Goal: Task Accomplishment & Management: Complete application form

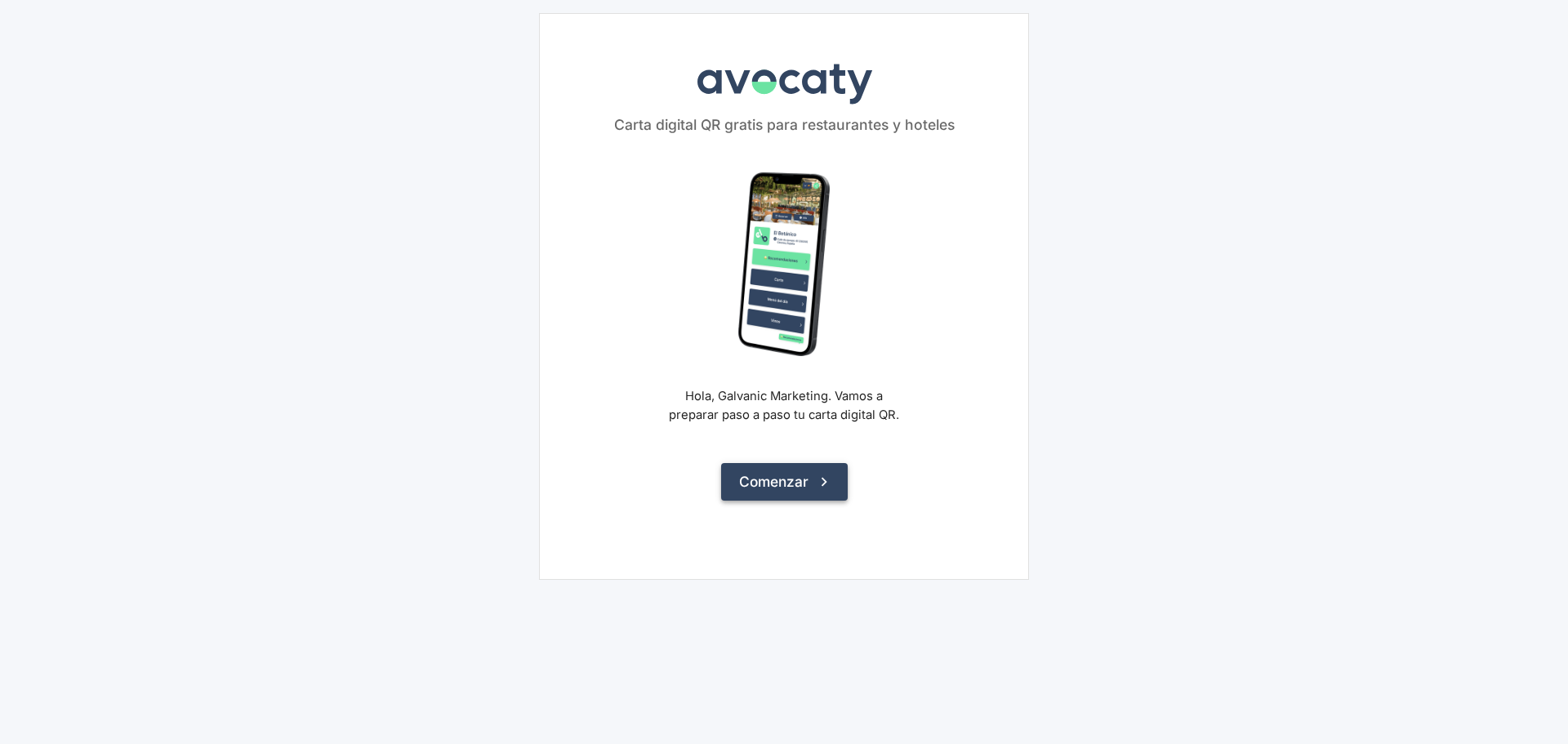
click at [767, 483] on button "Comenzar" at bounding box center [784, 482] width 127 height 38
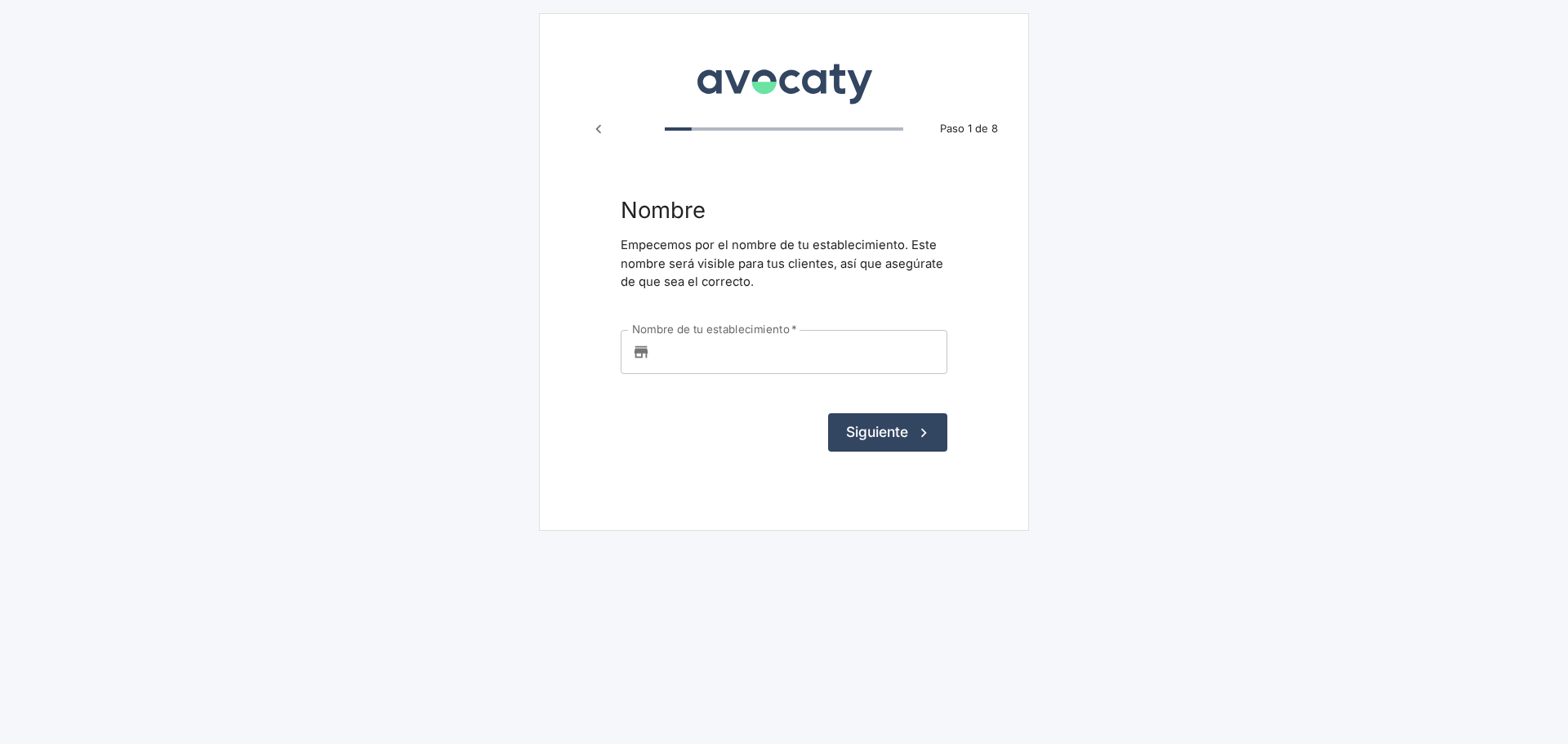
click at [740, 348] on input "Nombre de tu establecimiento   *" at bounding box center [802, 352] width 290 height 44
type input "LA ATALAYA TORRELODONES"
click at [885, 435] on button "Siguiente" at bounding box center [888, 432] width 119 height 38
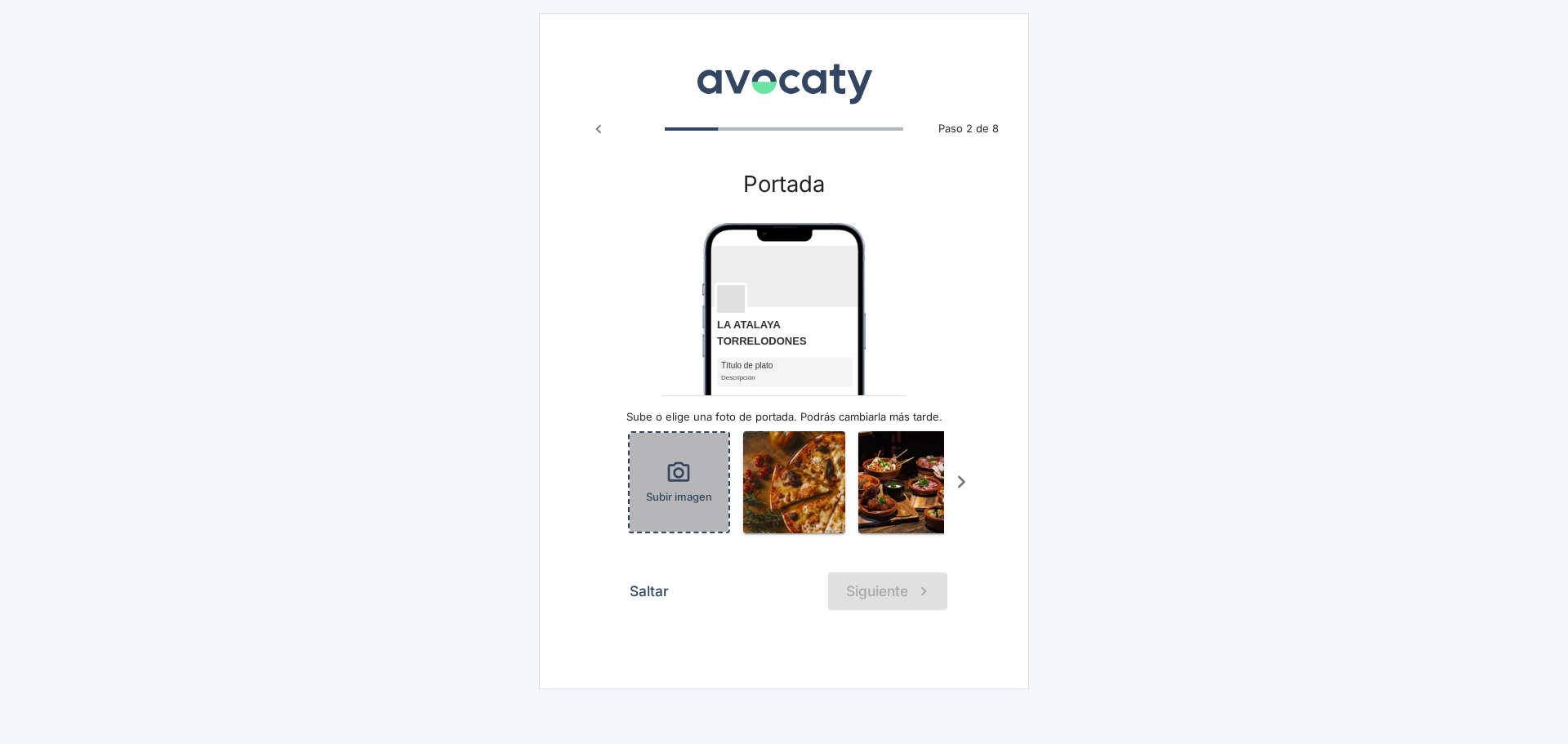
click at [664, 484] on div "Subir imagen" at bounding box center [678, 482] width 98 height 98
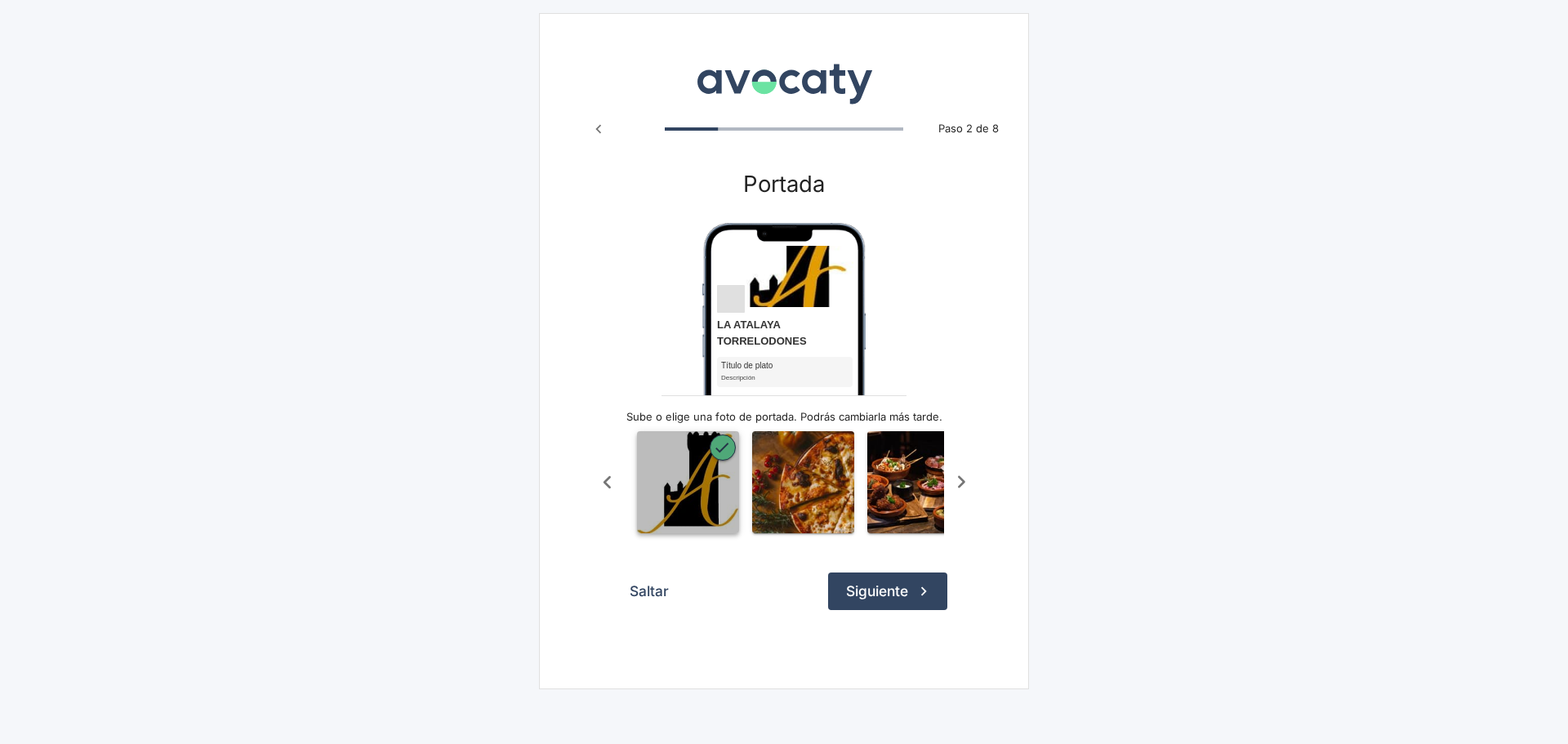
click at [686, 463] on img "button" at bounding box center [688, 483] width 102 height 102
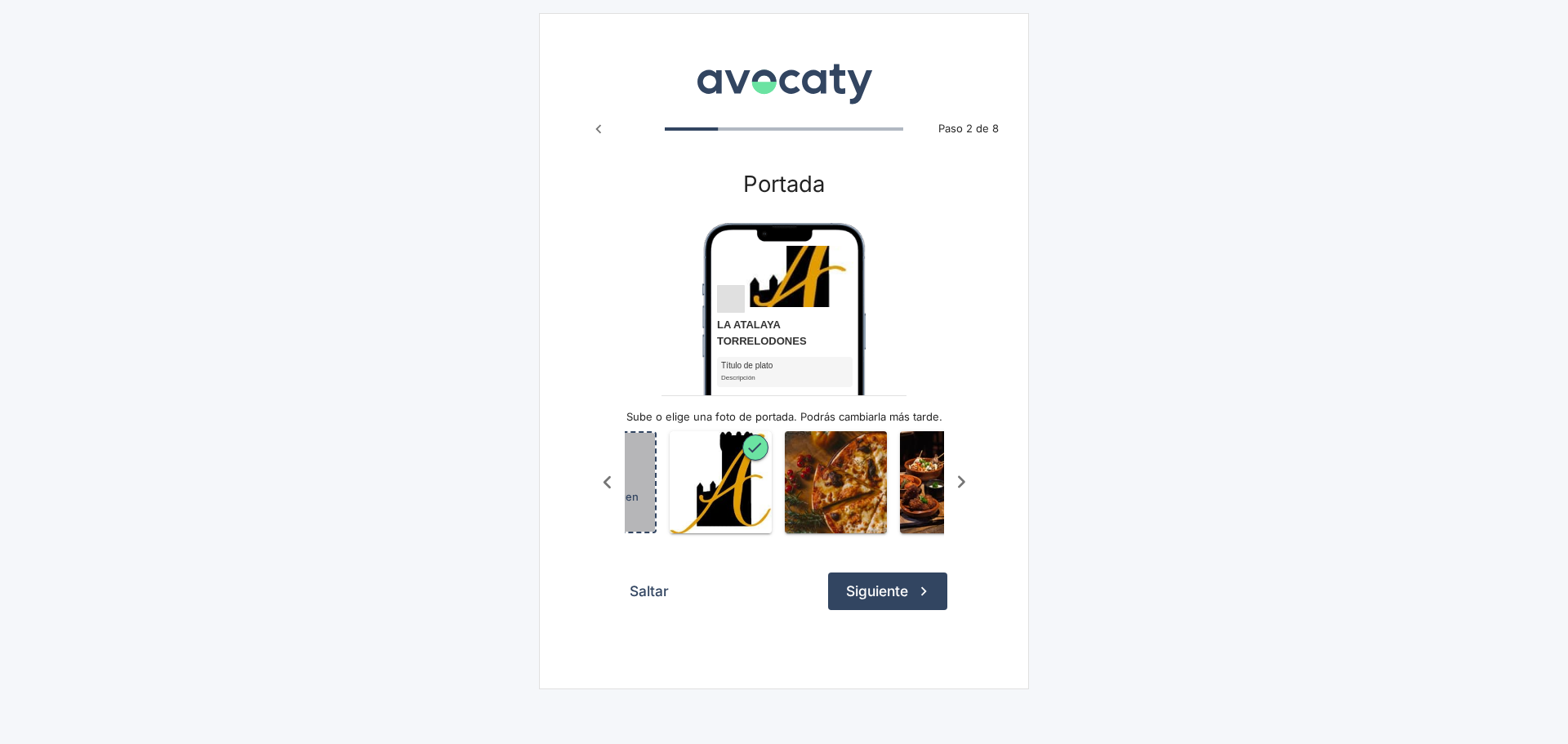
click at [643, 483] on div "Subir imagen" at bounding box center [605, 482] width 98 height 98
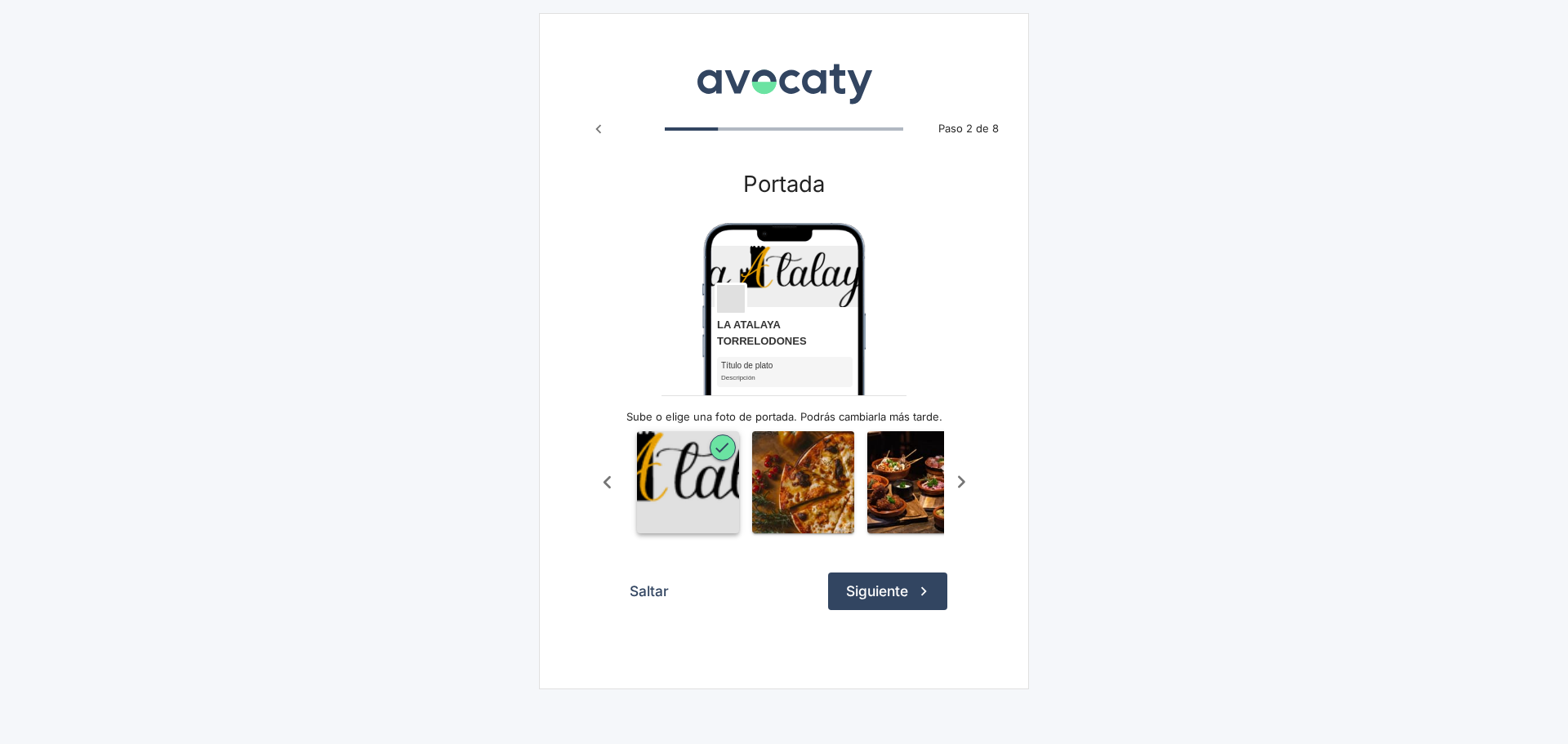
click at [683, 478] on img "button" at bounding box center [688, 483] width 102 height 102
click at [605, 485] on icon "Scroll a la izquierda" at bounding box center [607, 483] width 27 height 27
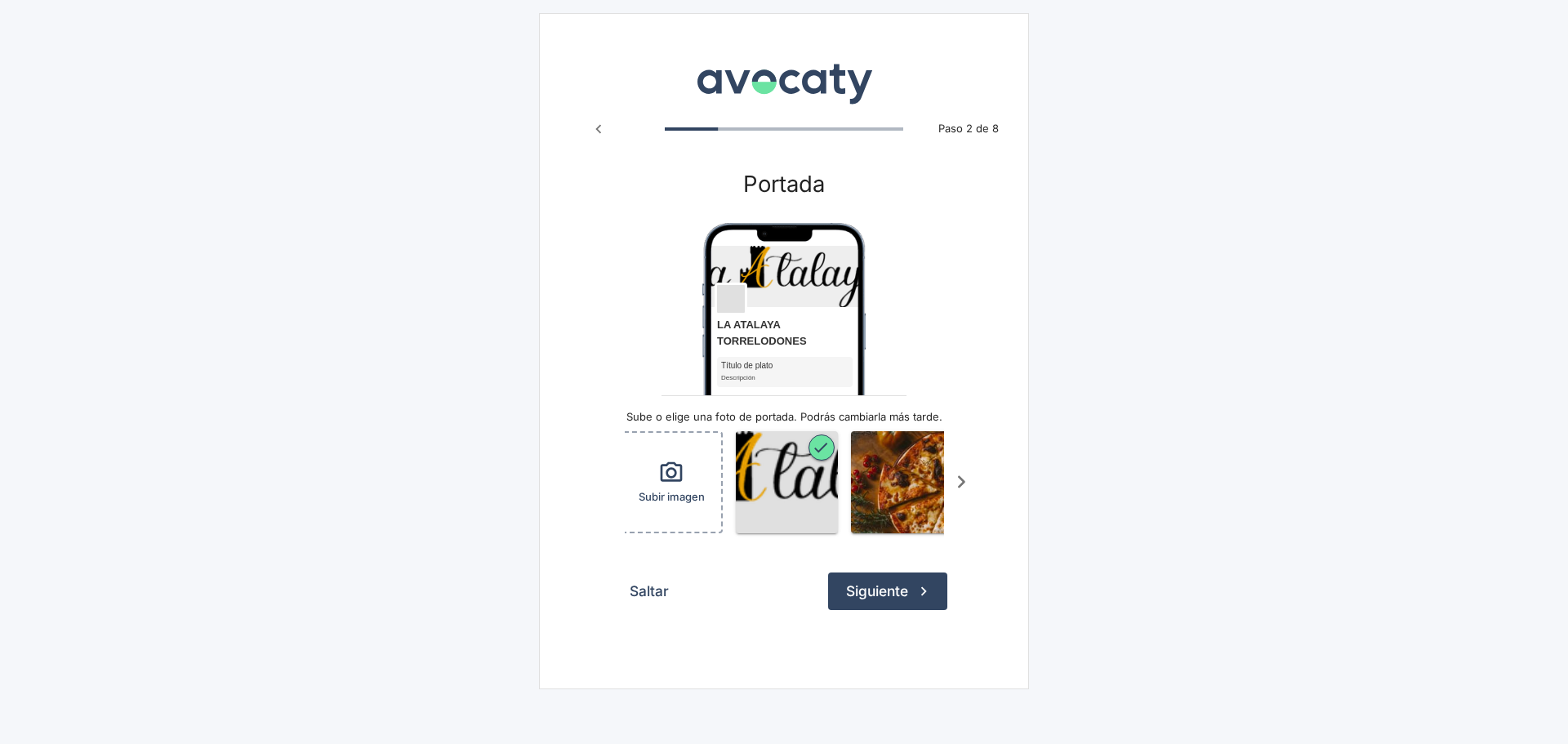
scroll to position [0, 0]
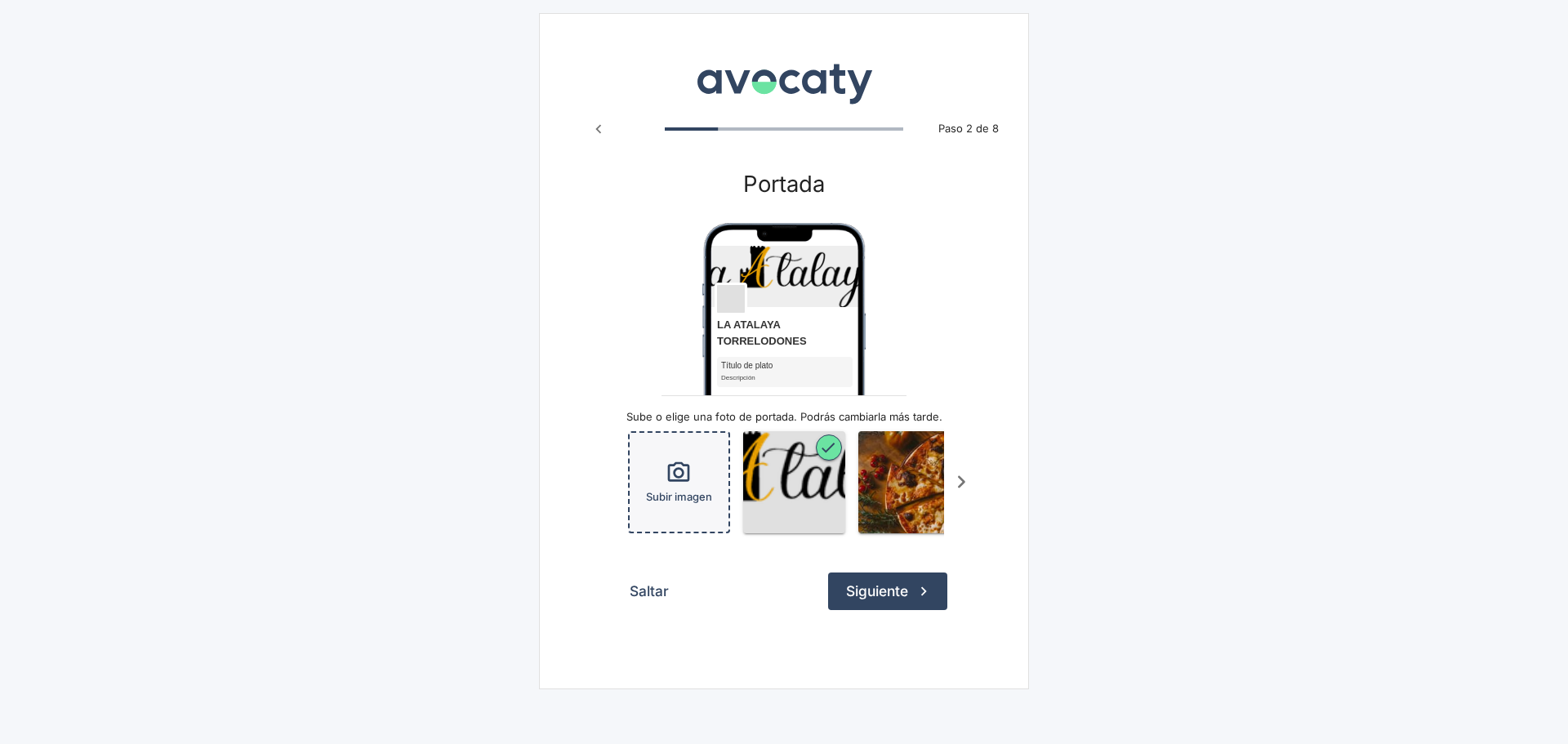
click at [694, 477] on div "Subir imagen" at bounding box center [678, 482] width 98 height 98
click at [903, 600] on button "Siguiente" at bounding box center [888, 591] width 119 height 38
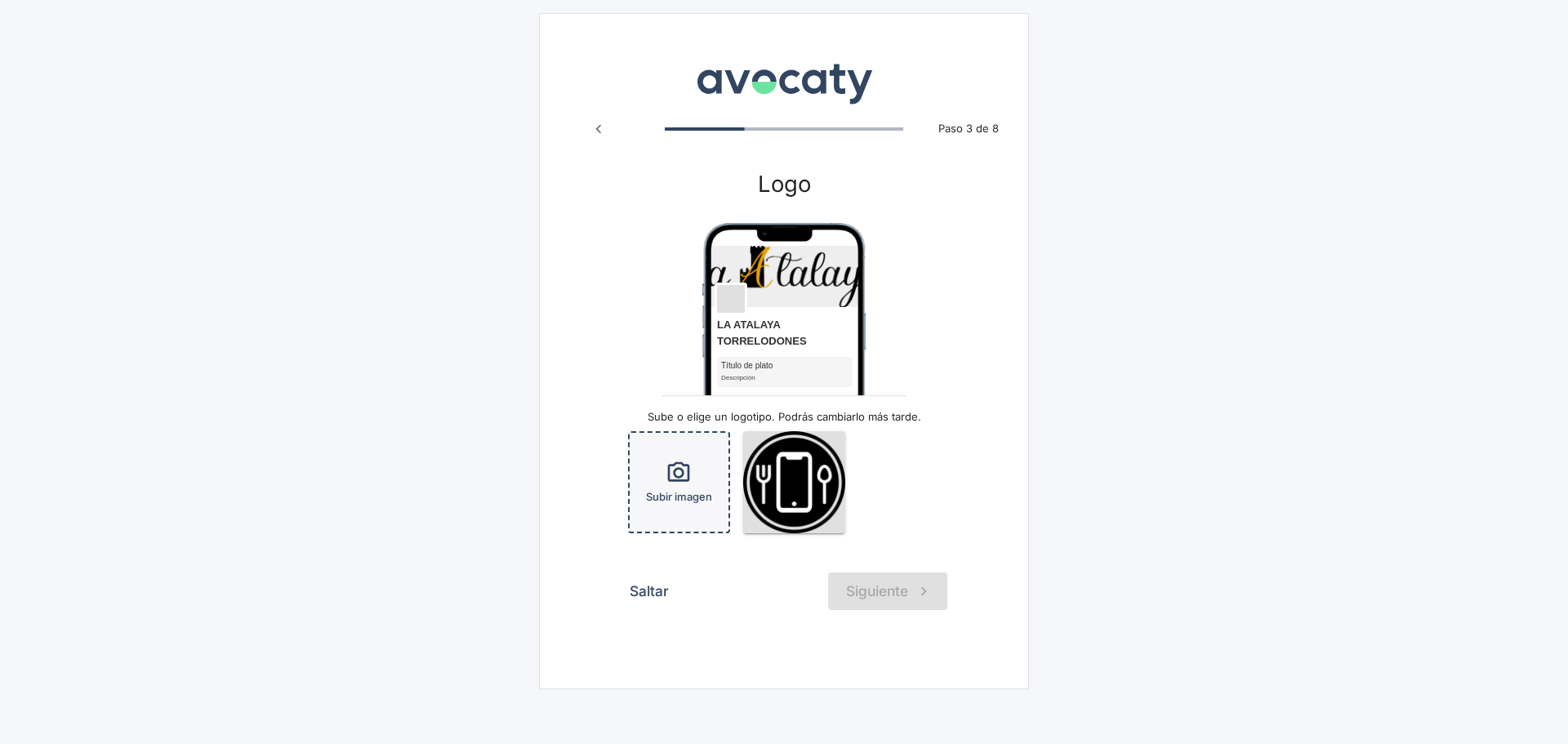
click at [681, 496] on span "Subir imagen" at bounding box center [679, 497] width 66 height 16
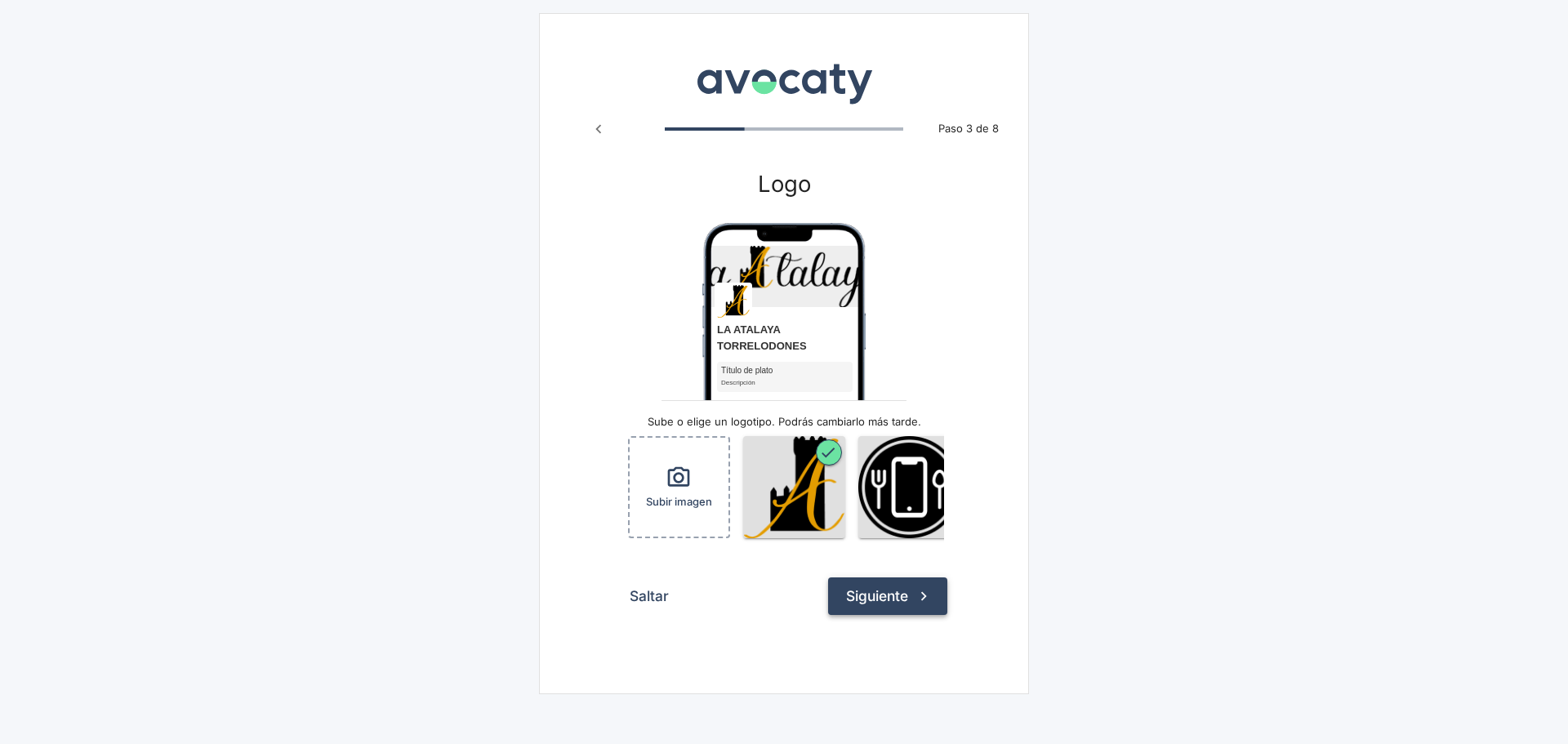
click at [897, 607] on button "Siguiente" at bounding box center [888, 597] width 119 height 38
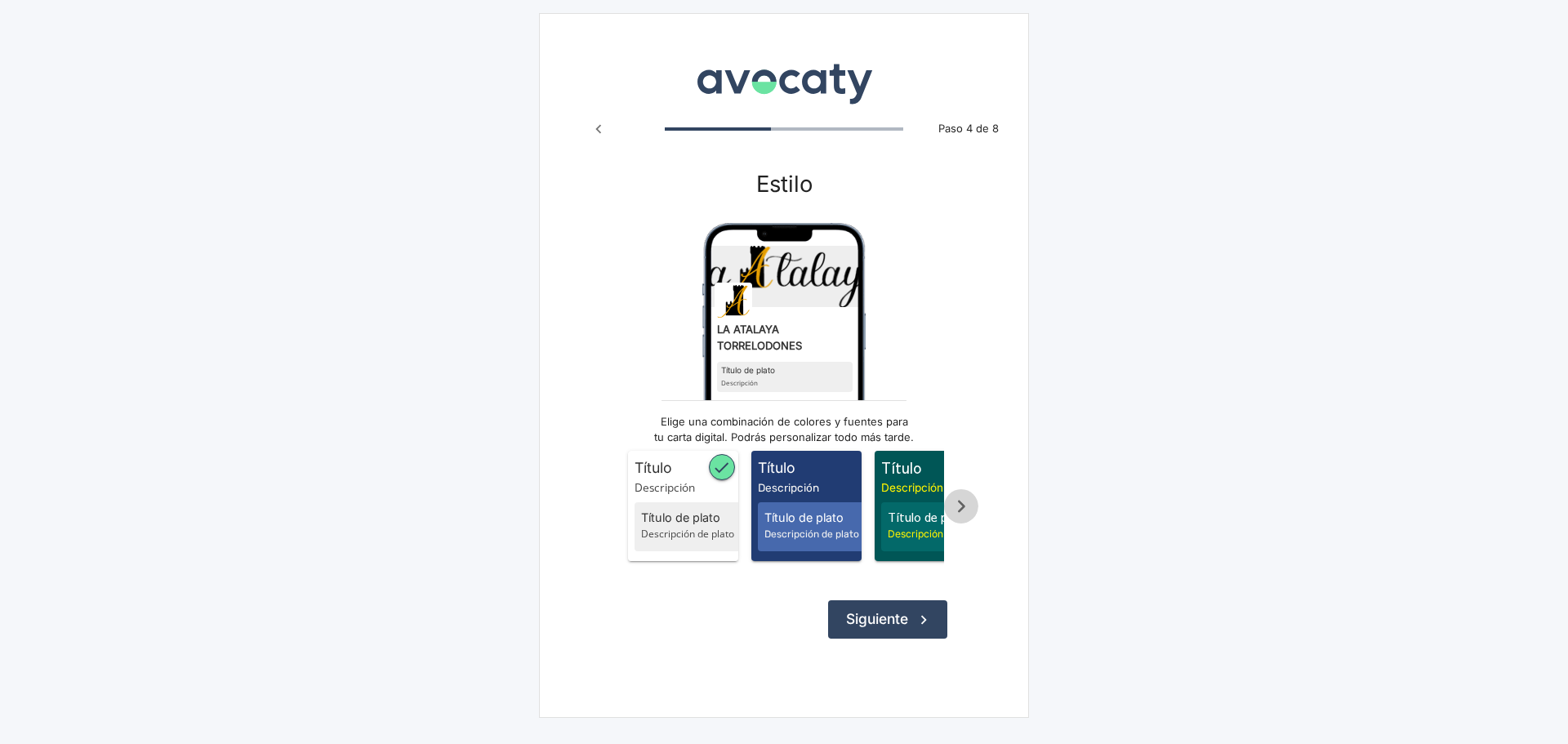
click at [957, 515] on icon "Scroll a la derecha" at bounding box center [962, 507] width 27 height 27
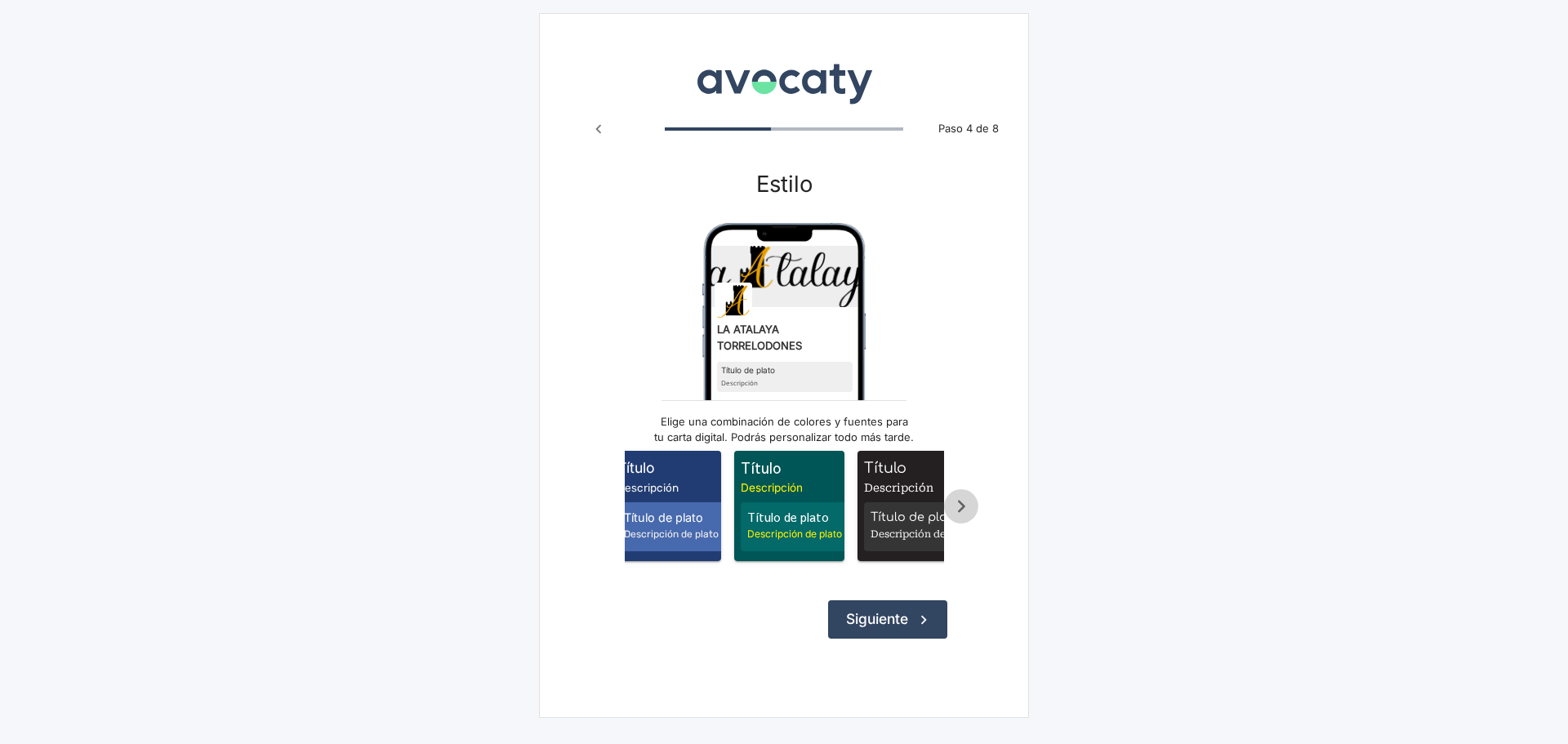
click at [957, 515] on icon "Scroll a la derecha" at bounding box center [962, 507] width 27 height 27
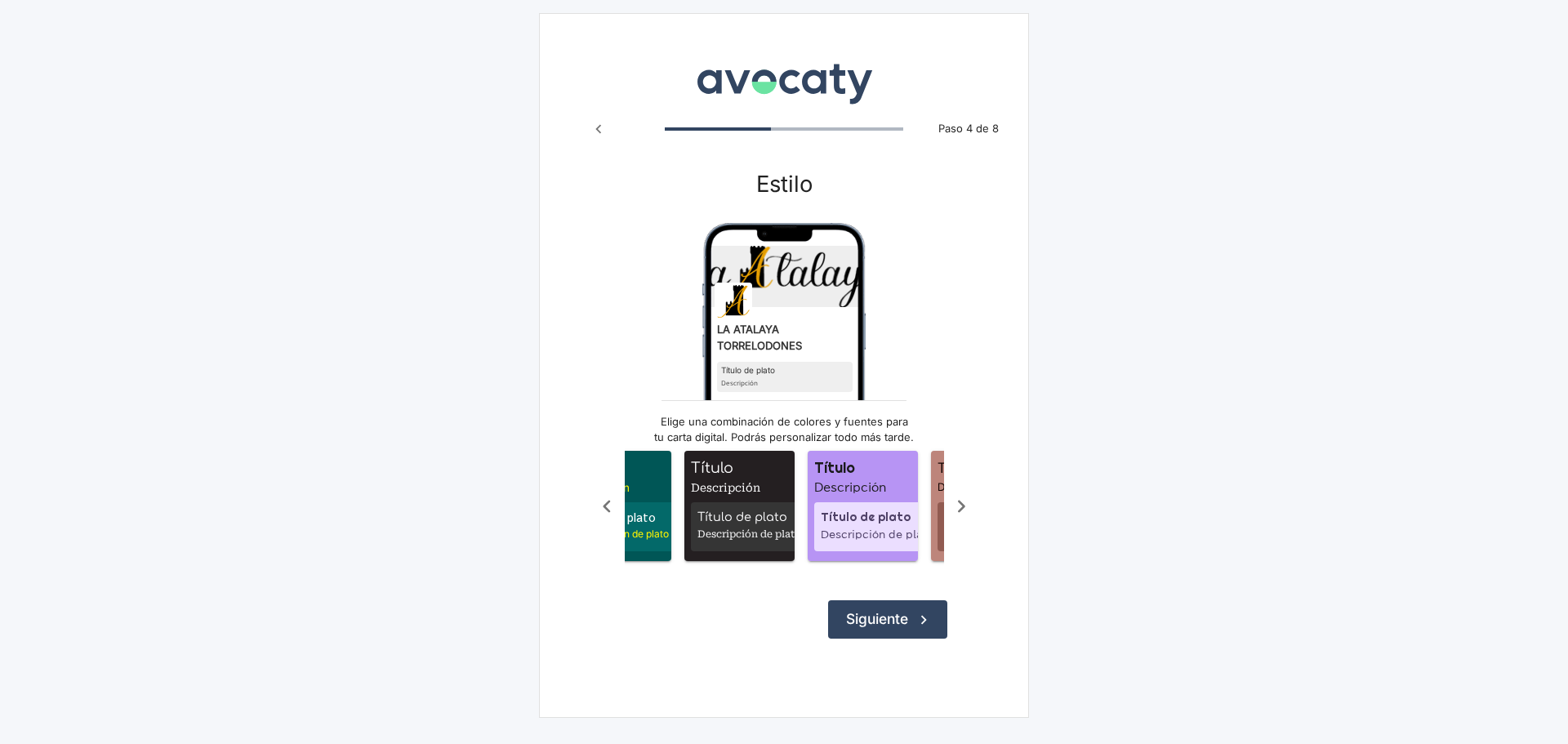
click at [957, 515] on icon "Scroll a la derecha" at bounding box center [962, 507] width 27 height 27
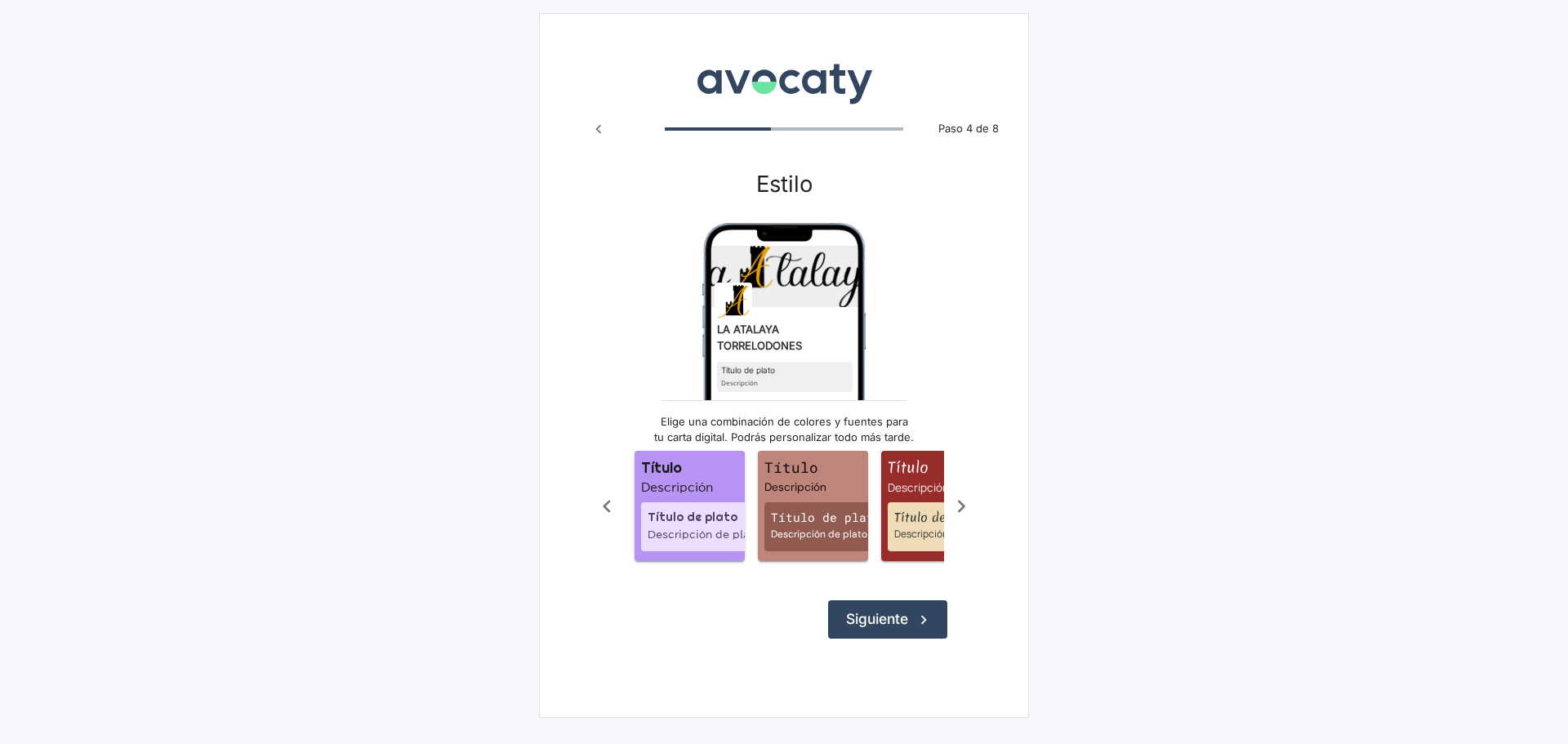
click at [957, 515] on icon "Scroll a la derecha" at bounding box center [962, 507] width 27 height 27
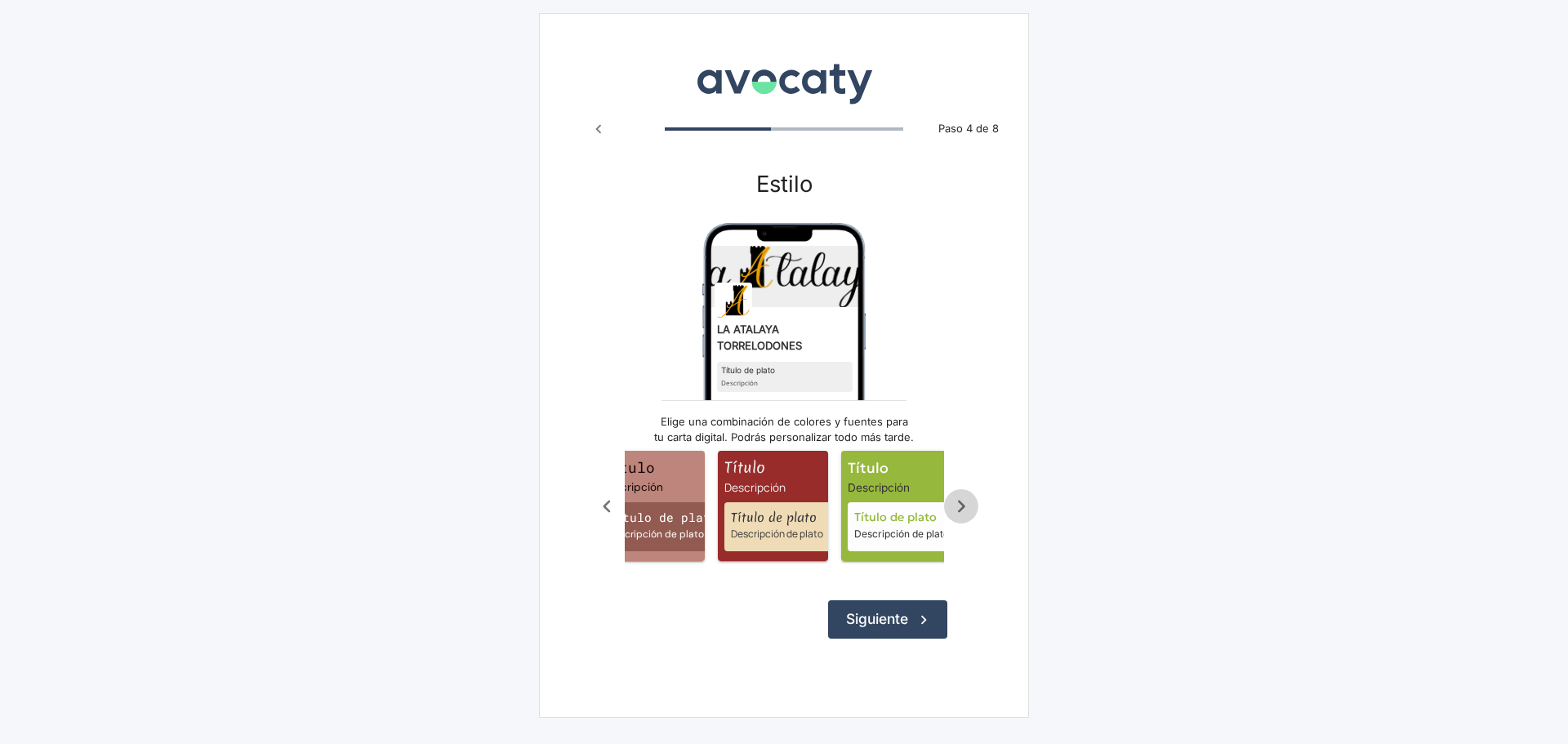
click at [957, 515] on icon "Scroll a la derecha" at bounding box center [962, 507] width 27 height 27
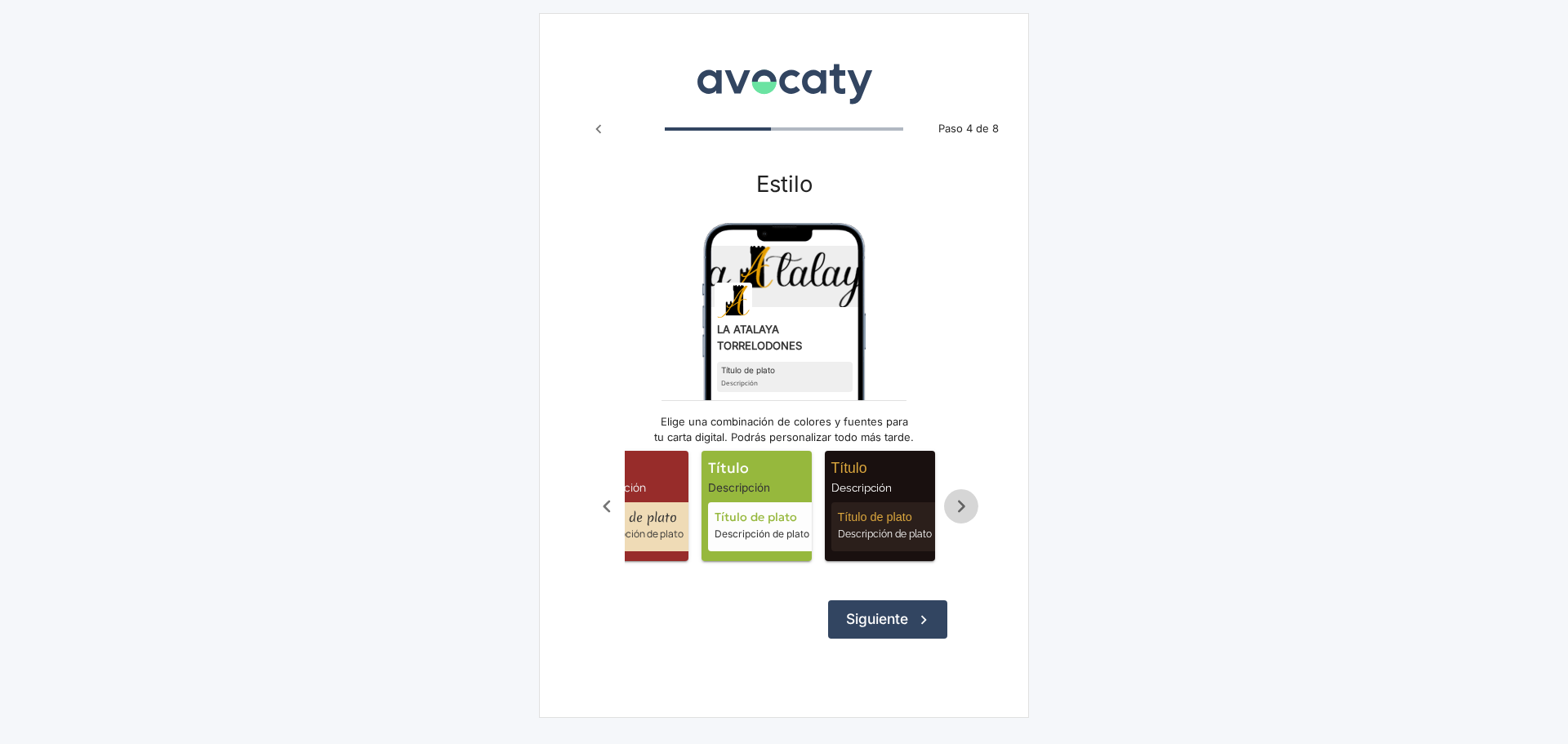
click at [957, 515] on icon "Scroll a la derecha" at bounding box center [962, 507] width 27 height 27
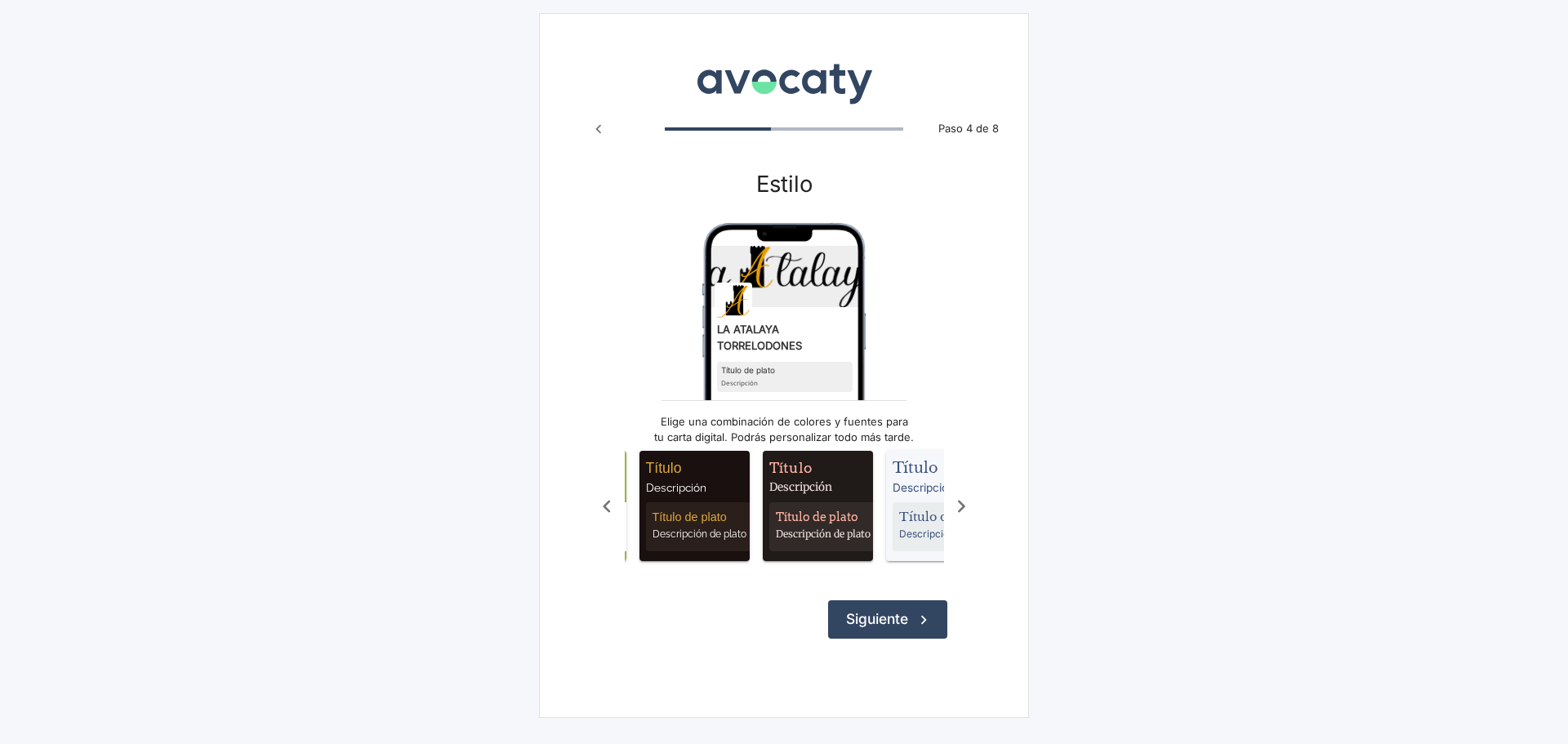
click at [957, 515] on icon "Scroll a la derecha" at bounding box center [962, 507] width 27 height 27
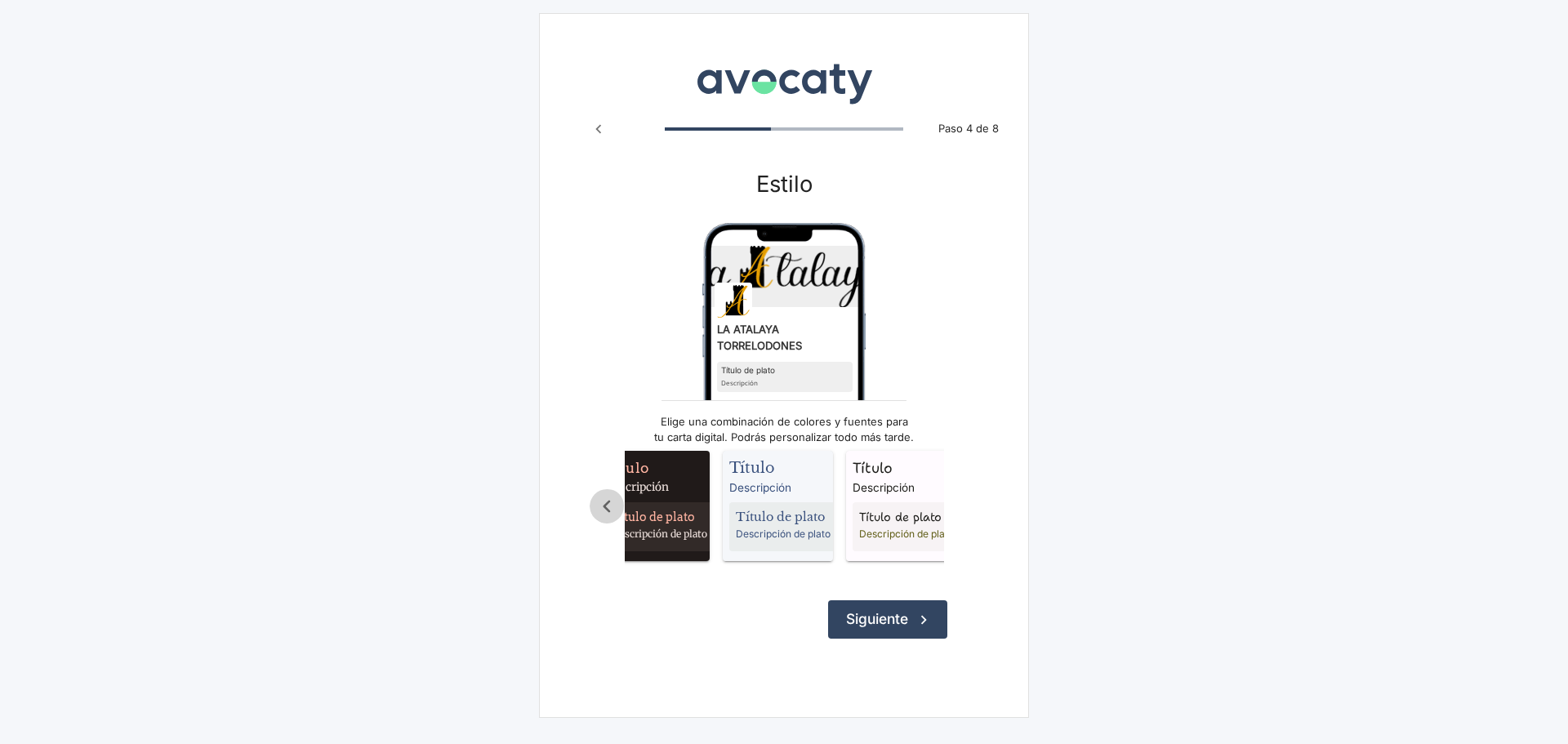
click at [600, 509] on icon "Scroll a la izquierda" at bounding box center [607, 507] width 27 height 27
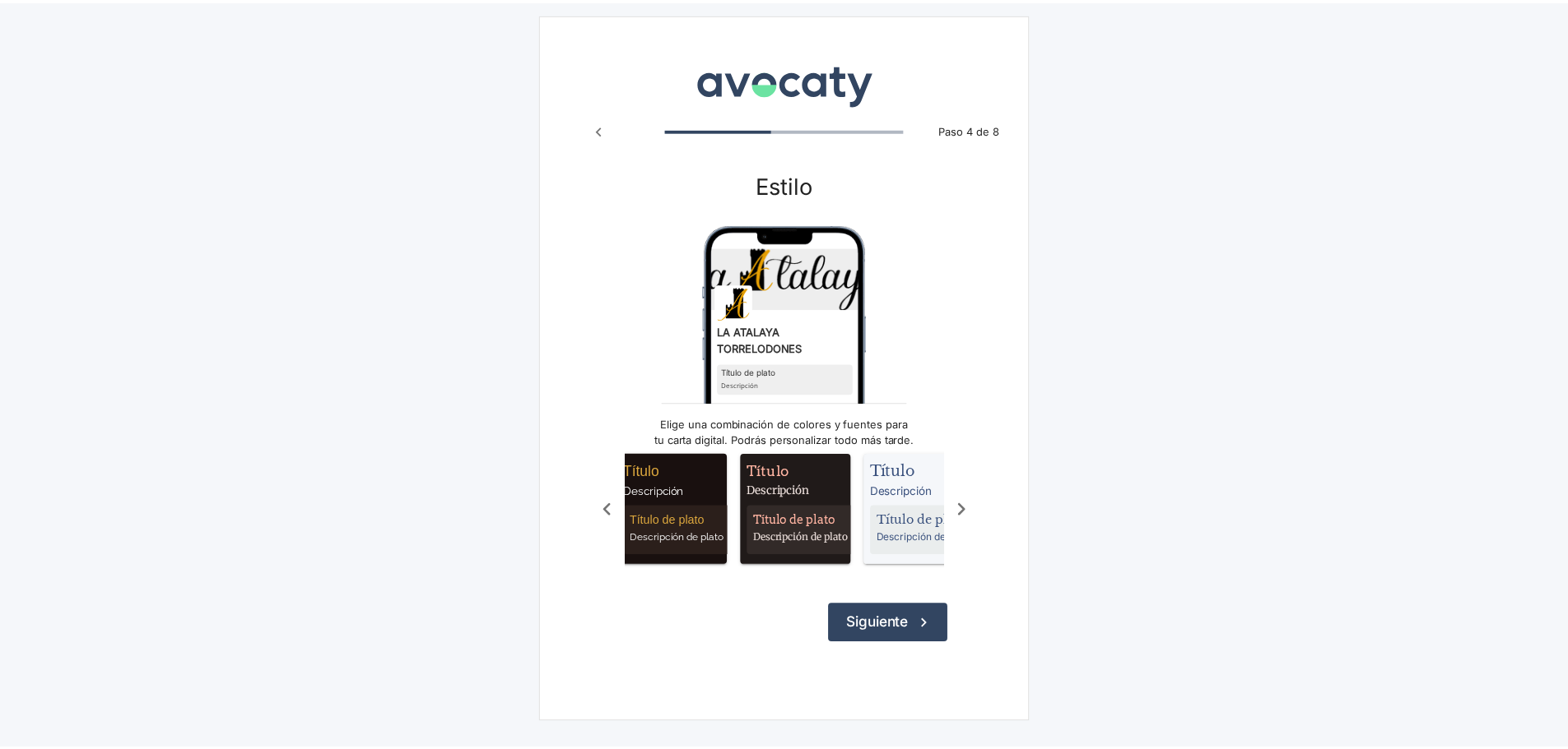
scroll to position [0, 983]
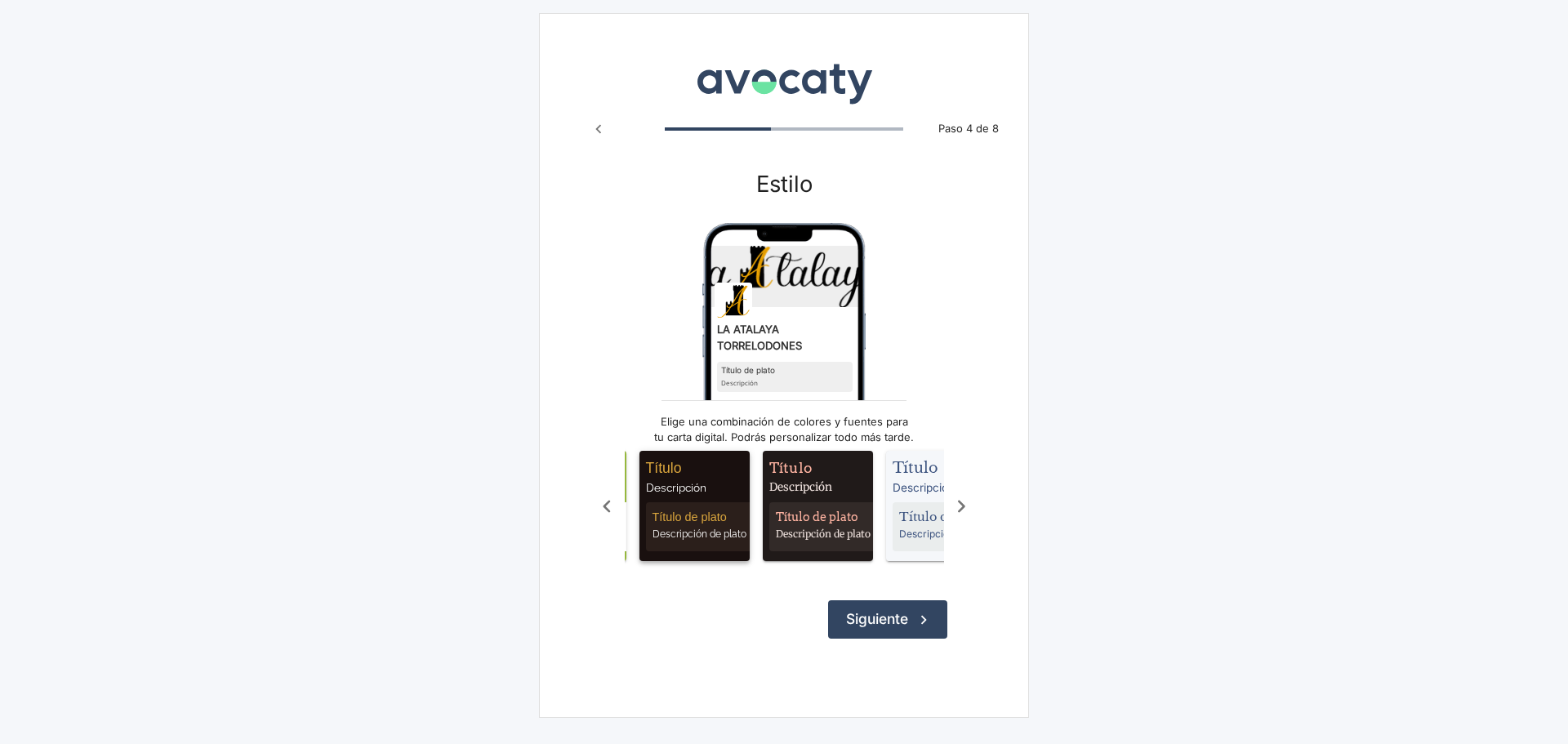
click at [670, 506] on div "Título de plato Descripción de plato" at bounding box center [703, 527] width 114 height 49
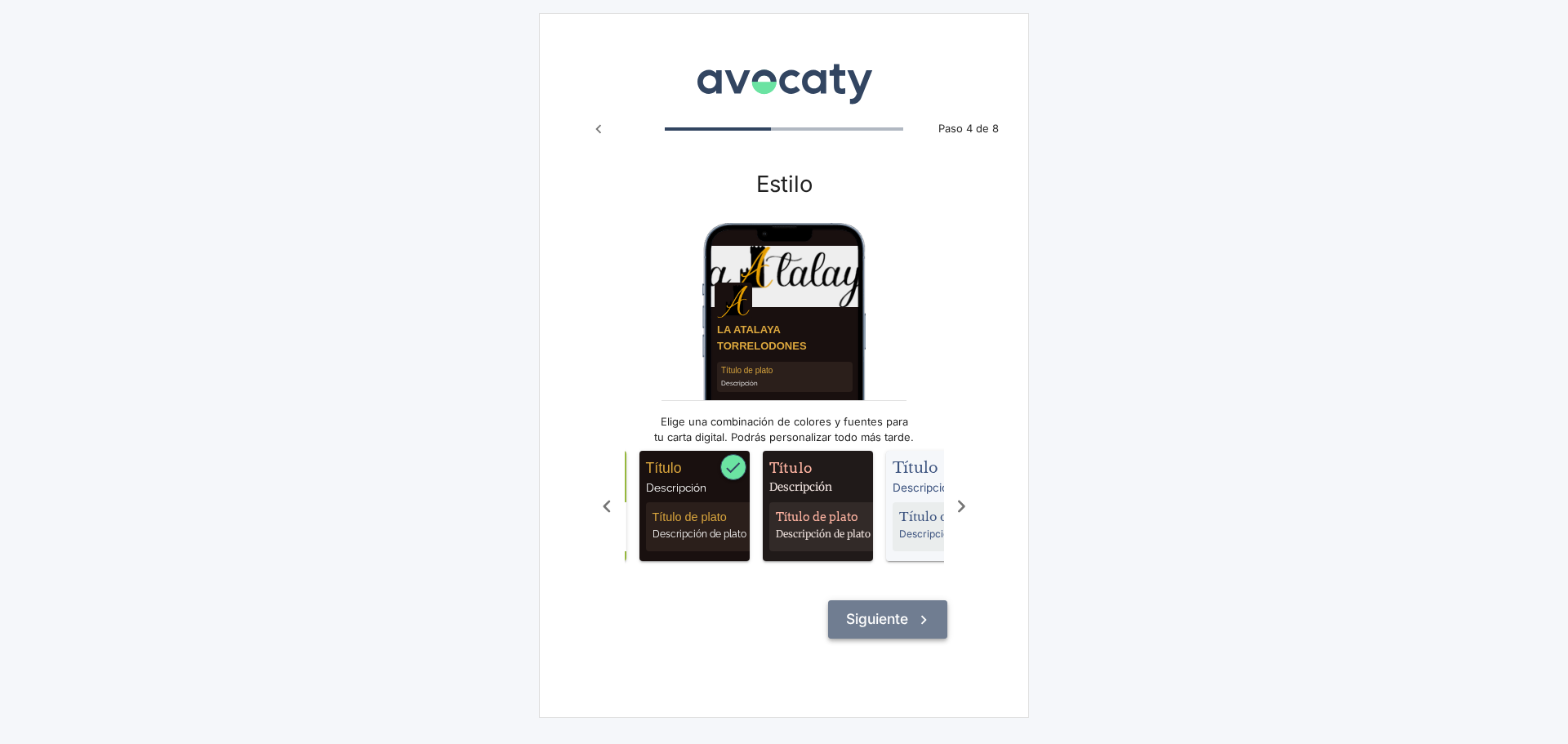
click at [889, 628] on button "Siguiente" at bounding box center [888, 619] width 119 height 38
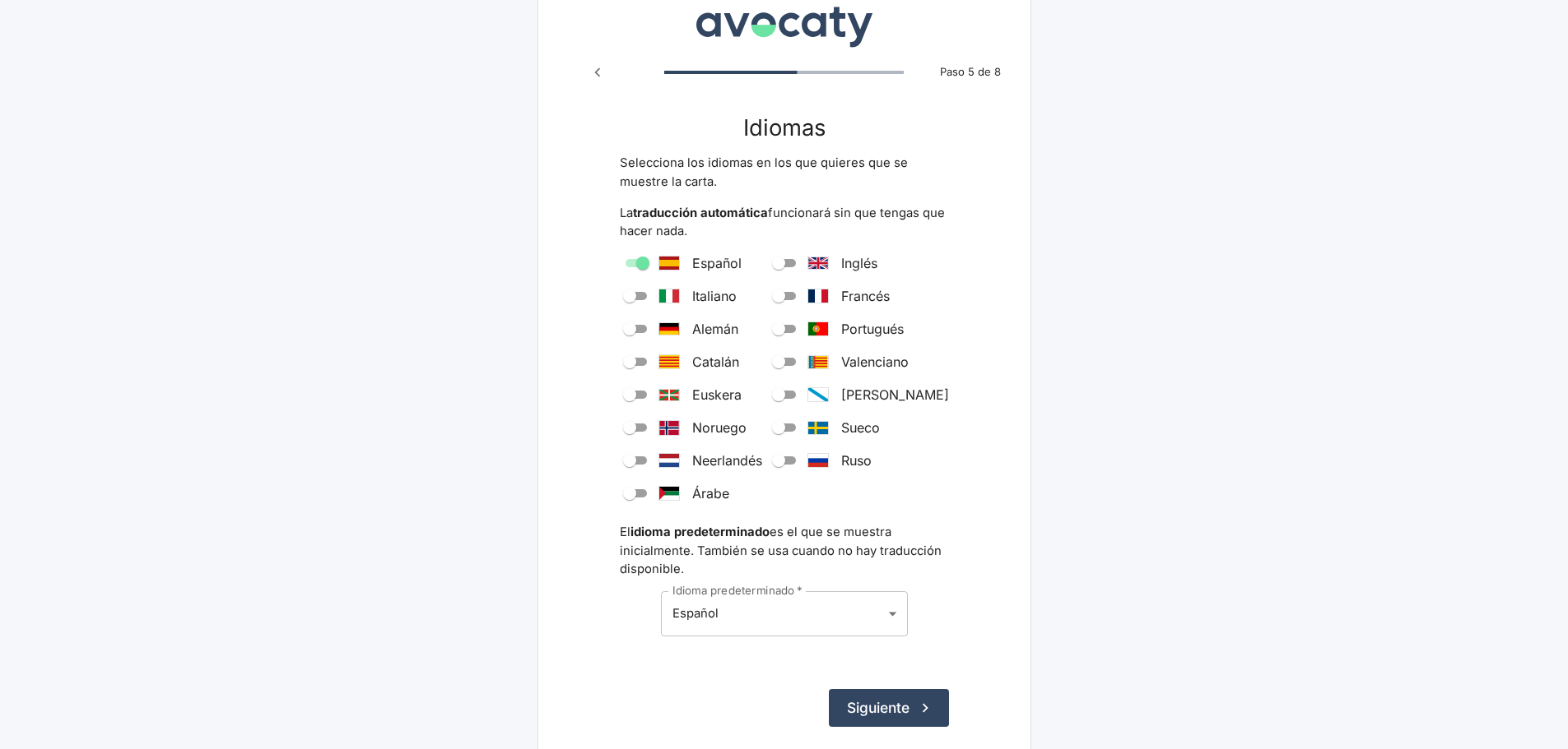
scroll to position [129, 0]
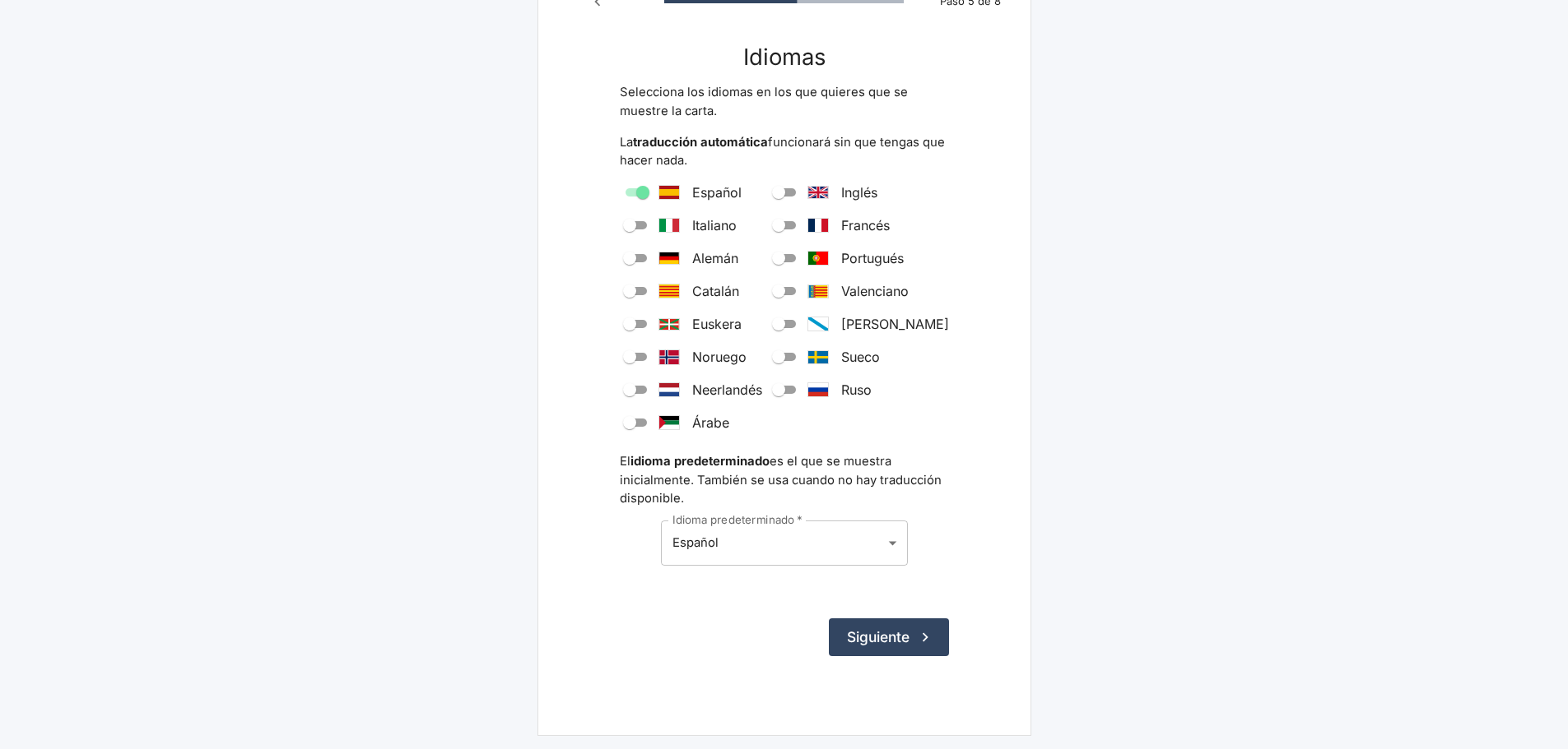
click at [799, 536] on body "Avocaty Paso 5 de 8 Idiomas Selecciona los idiomas en los que quieres que se mu…" at bounding box center [784, 310] width 1568 height 878
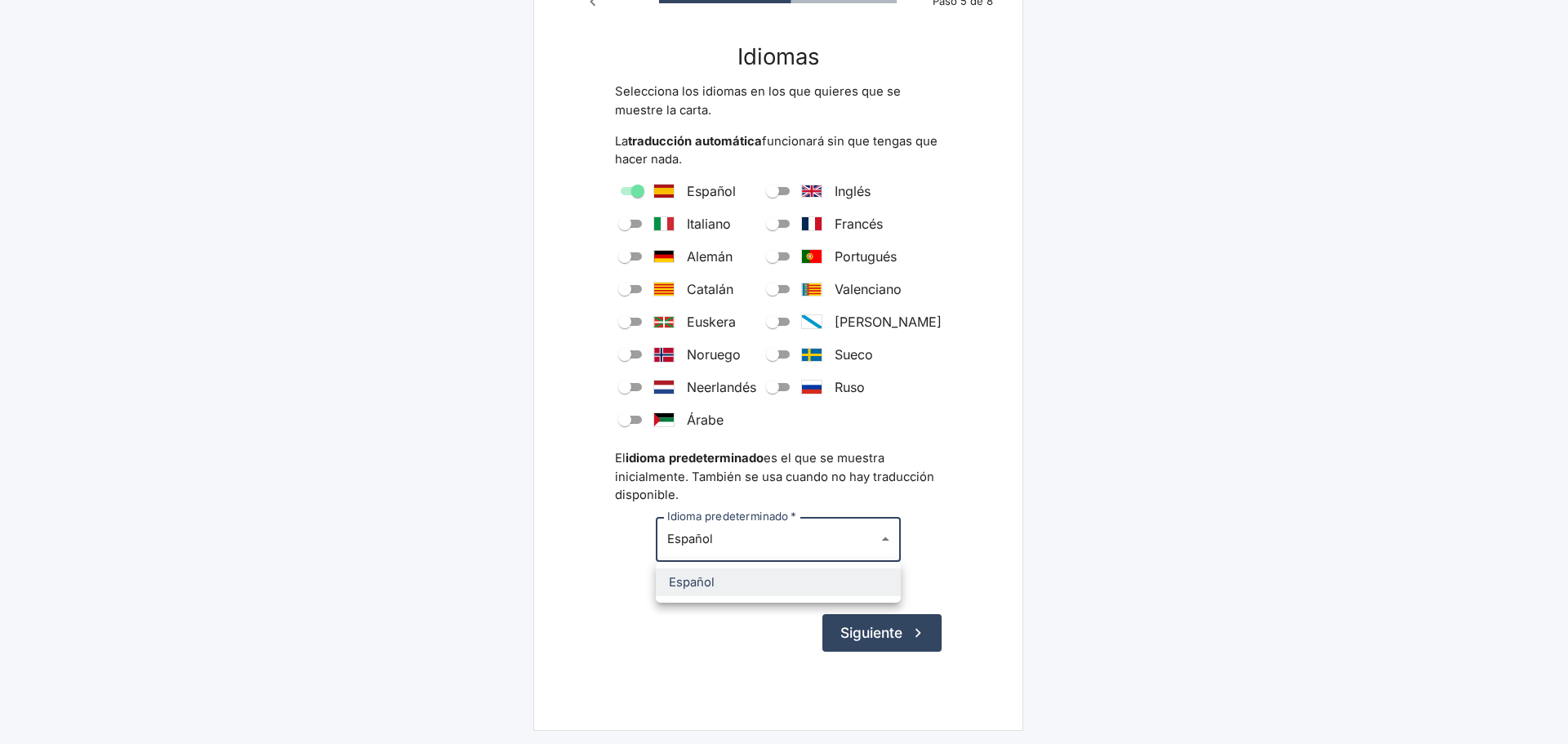
click at [793, 532] on div at bounding box center [784, 372] width 1568 height 744
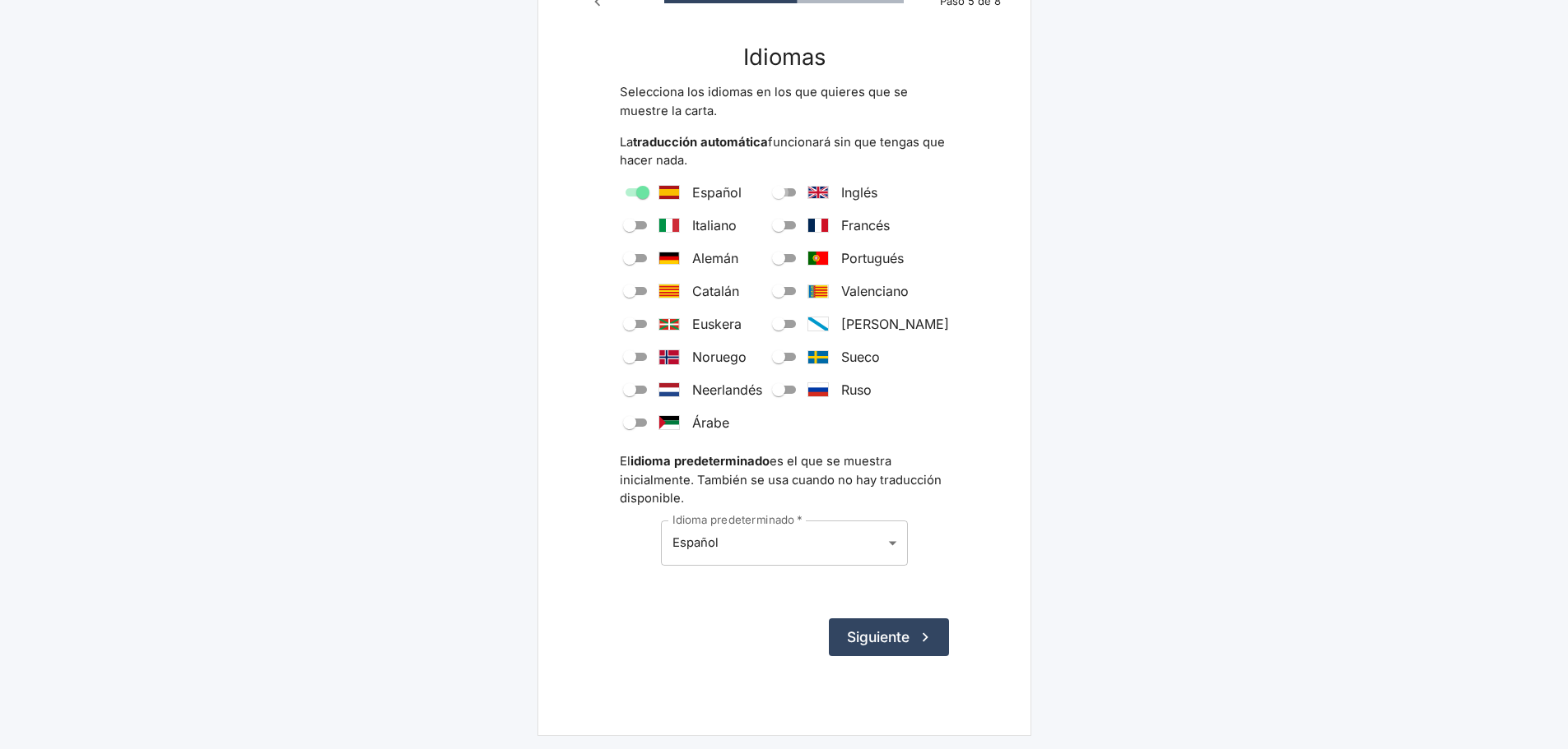
click at [807, 188] on input "Inglés" at bounding box center [779, 192] width 59 height 20
checkbox input "true"
click at [887, 632] on button "Siguiente" at bounding box center [889, 637] width 120 height 38
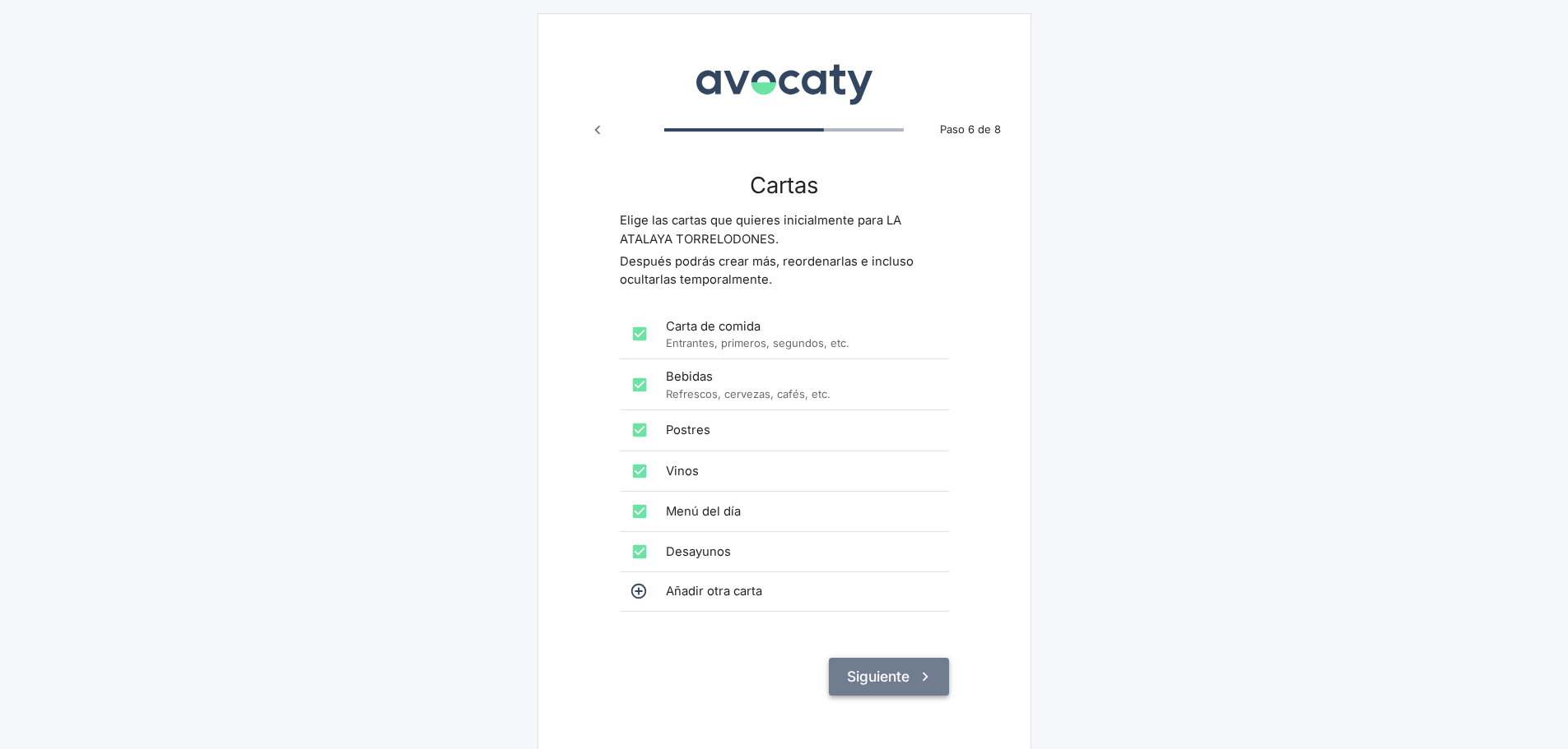
click at [889, 678] on button "Siguiente" at bounding box center [889, 676] width 120 height 38
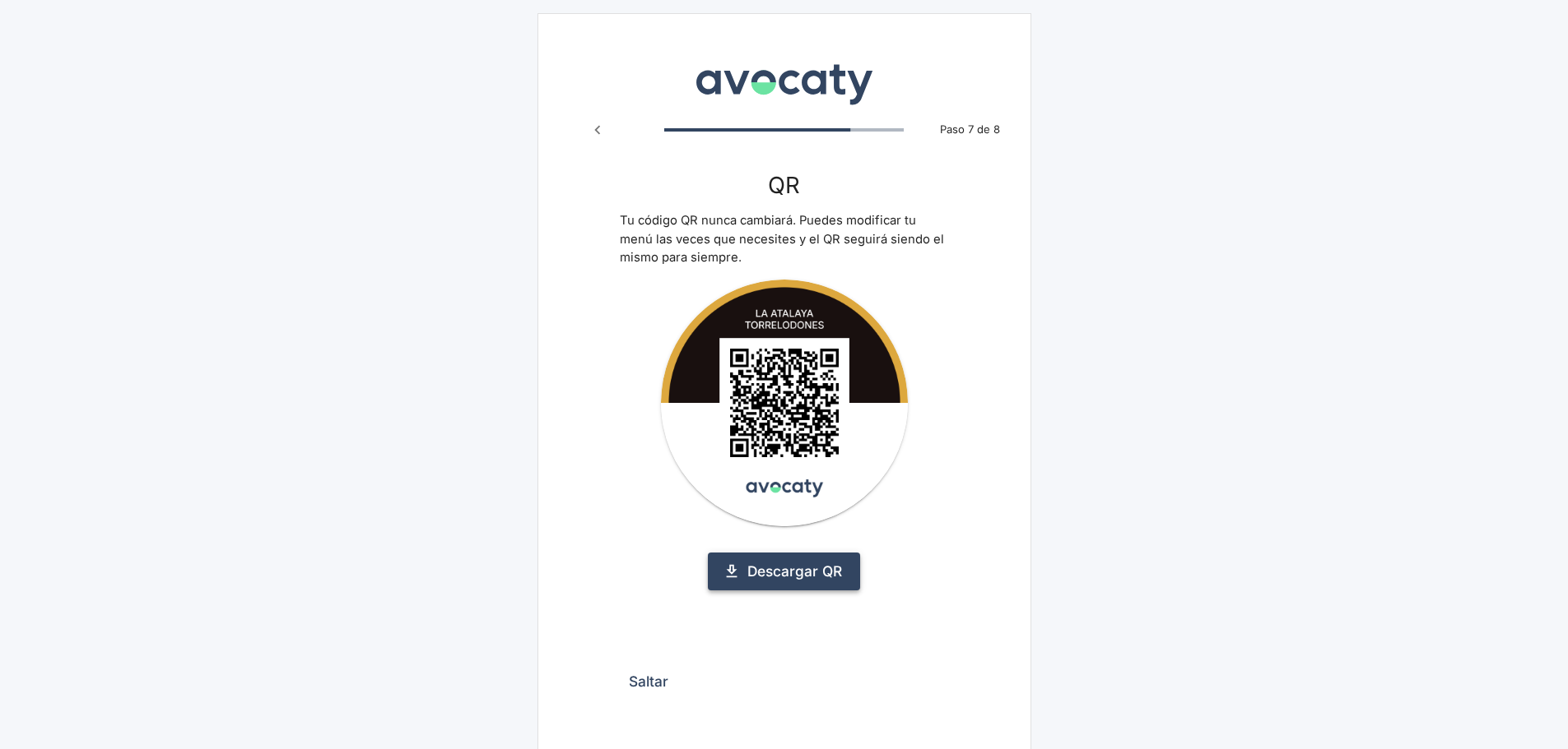
click at [825, 574] on link "Descargar QR" at bounding box center [784, 571] width 152 height 38
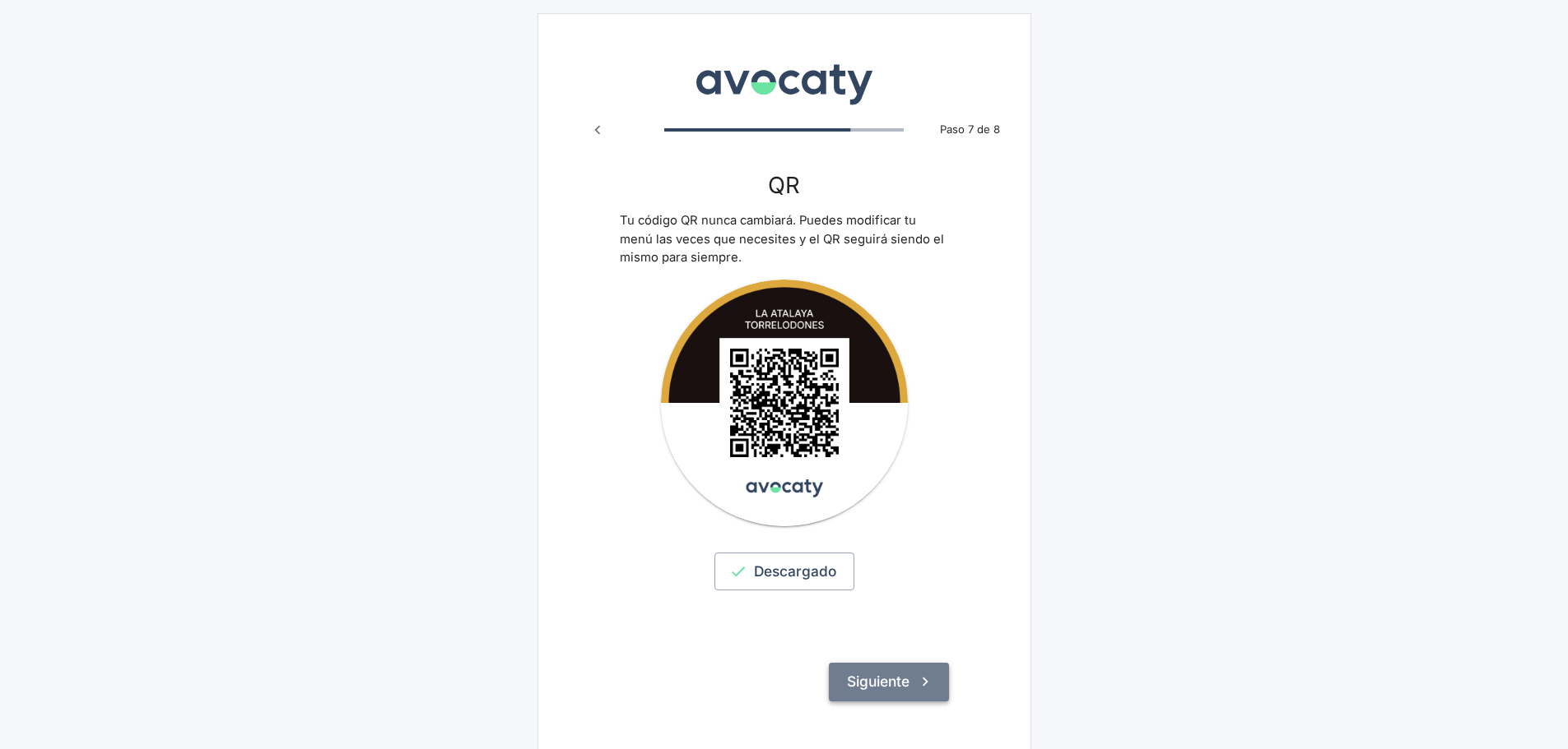
click at [925, 687] on icon "submit" at bounding box center [925, 682] width 18 height 18
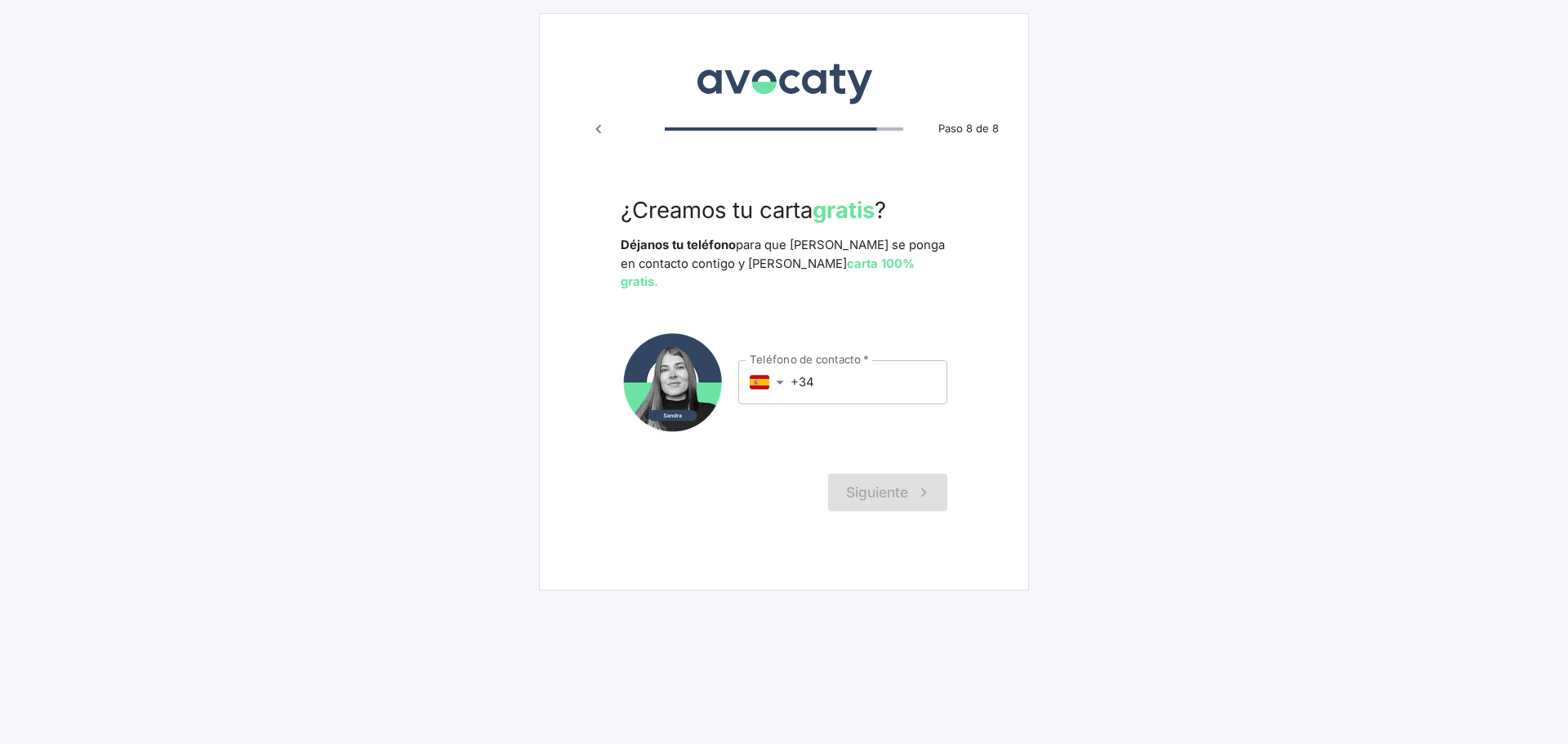
click at [841, 372] on input "+34" at bounding box center [868, 382] width 157 height 44
click at [914, 479] on div "Siguiente" at bounding box center [784, 492] width 326 height 38
click at [828, 363] on input "+34" at bounding box center [868, 382] width 157 height 44
click at [814, 268] on strong "carta 100% gratis." at bounding box center [768, 273] width 294 height 33
click at [933, 486] on div "Siguiente" at bounding box center [784, 492] width 326 height 38
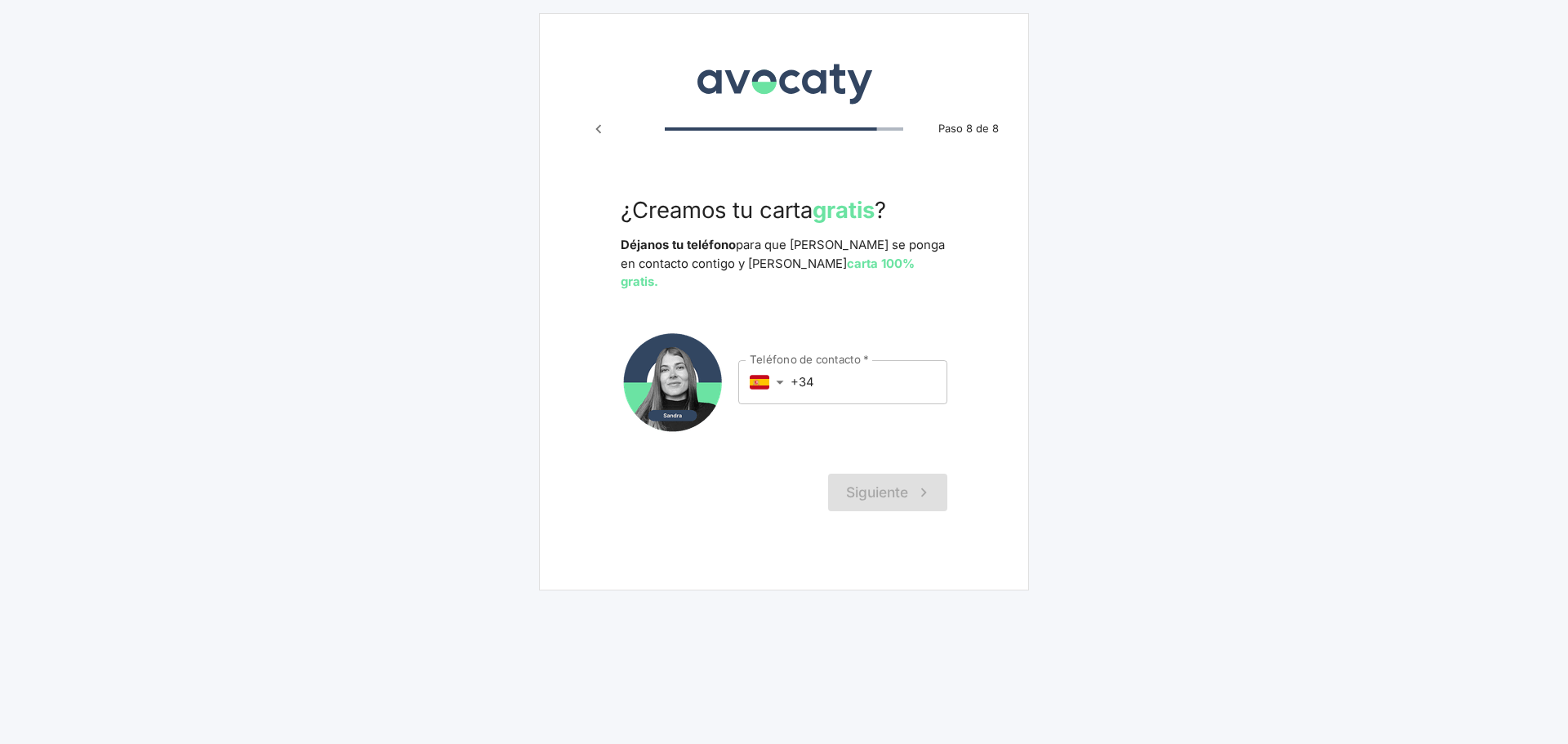
click at [875, 210] on strong "gratis" at bounding box center [844, 210] width 62 height 27
click at [590, 133] on icon "Paso anterior" at bounding box center [598, 129] width 18 height 18
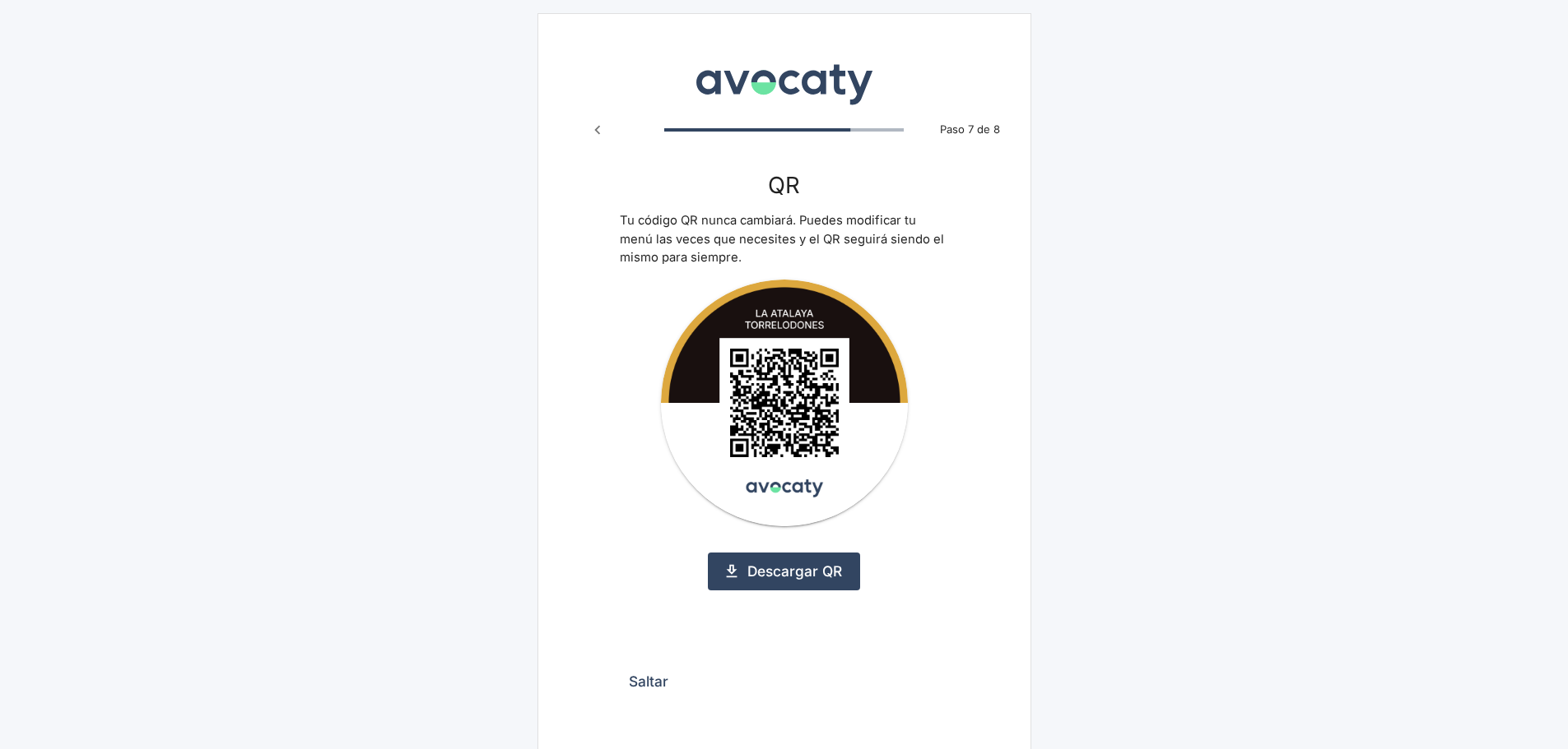
click at [653, 679] on button "Saltar" at bounding box center [648, 681] width 58 height 38
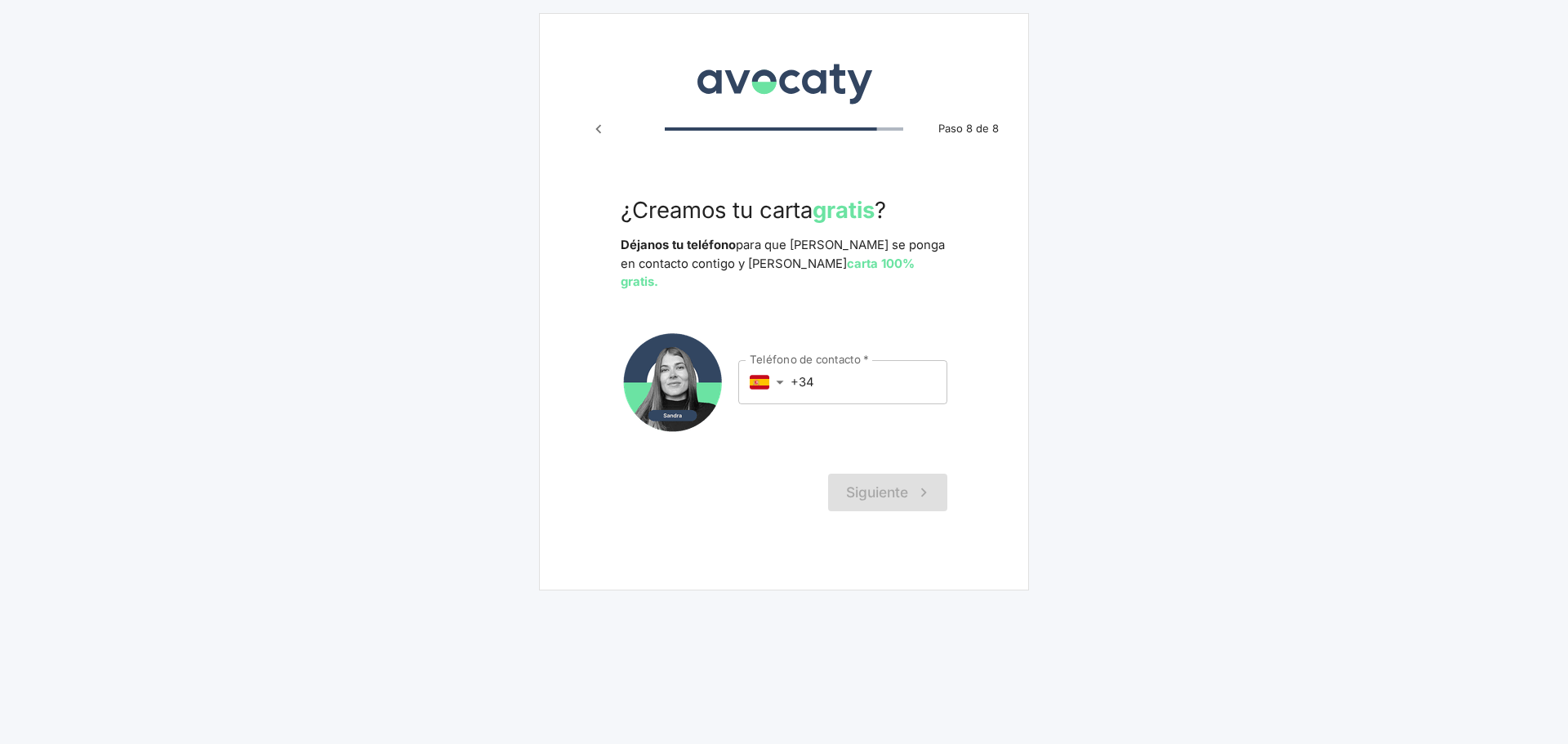
click at [598, 124] on icon "Paso anterior" at bounding box center [598, 129] width 18 height 18
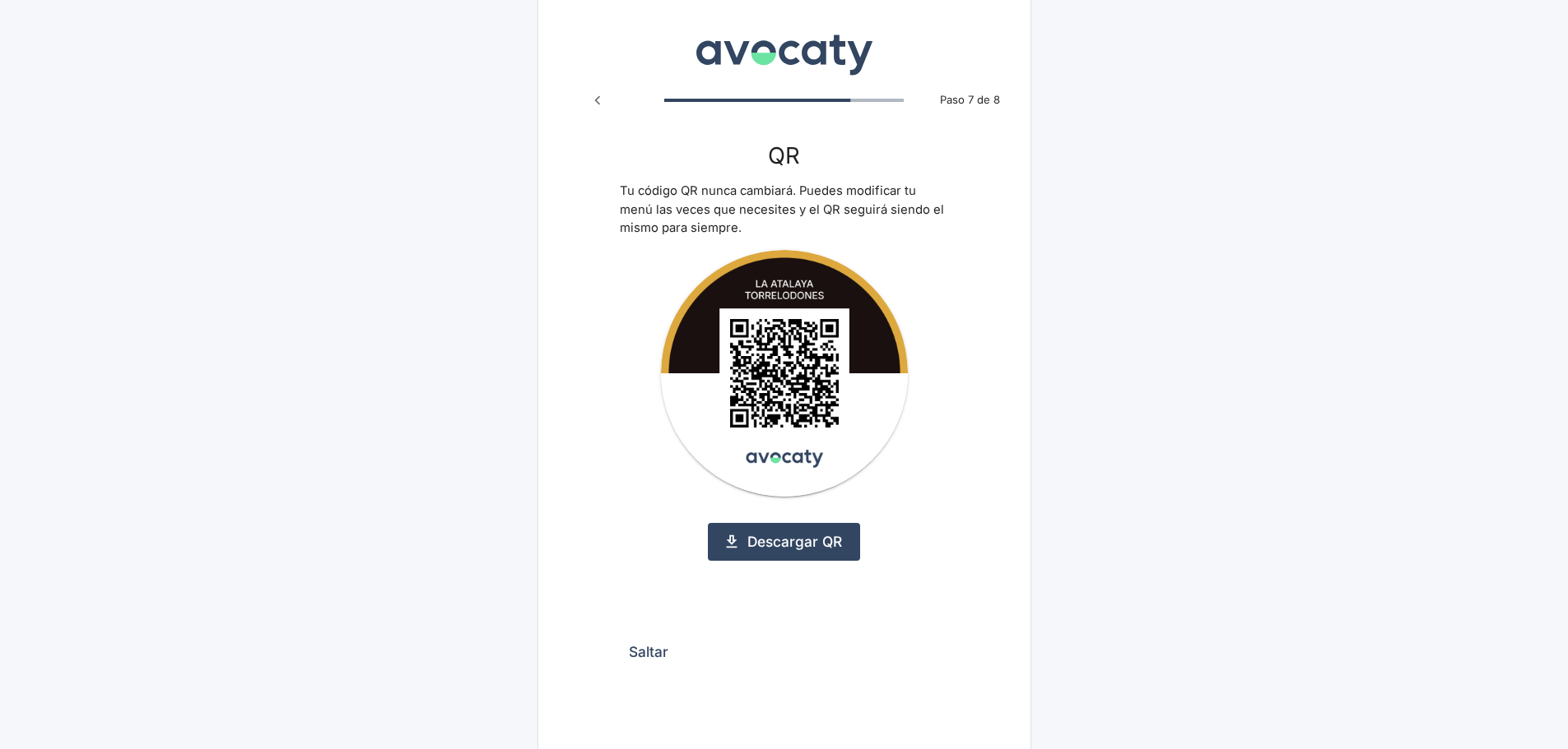
scroll to position [45, 0]
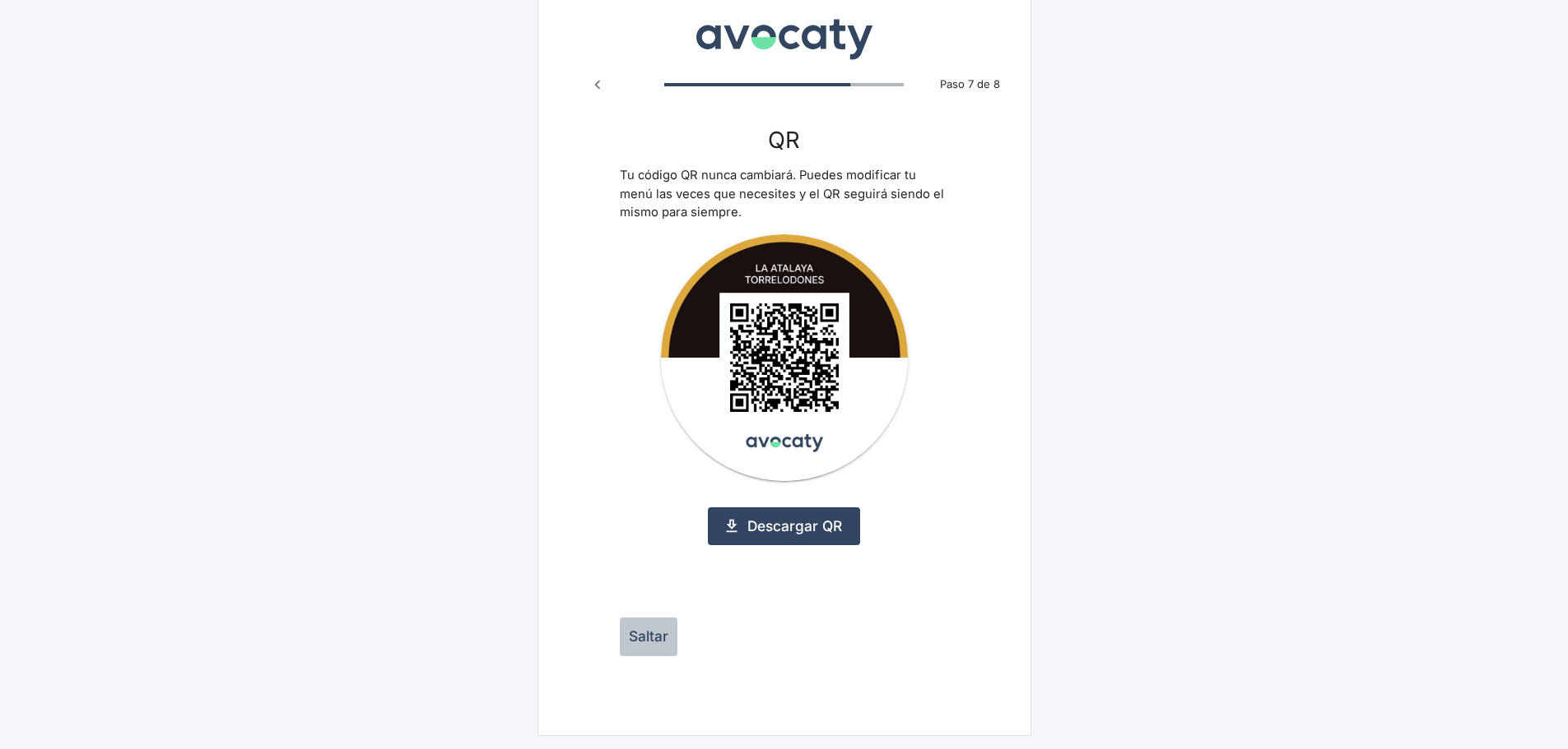
click at [663, 627] on button "Saltar" at bounding box center [648, 636] width 58 height 38
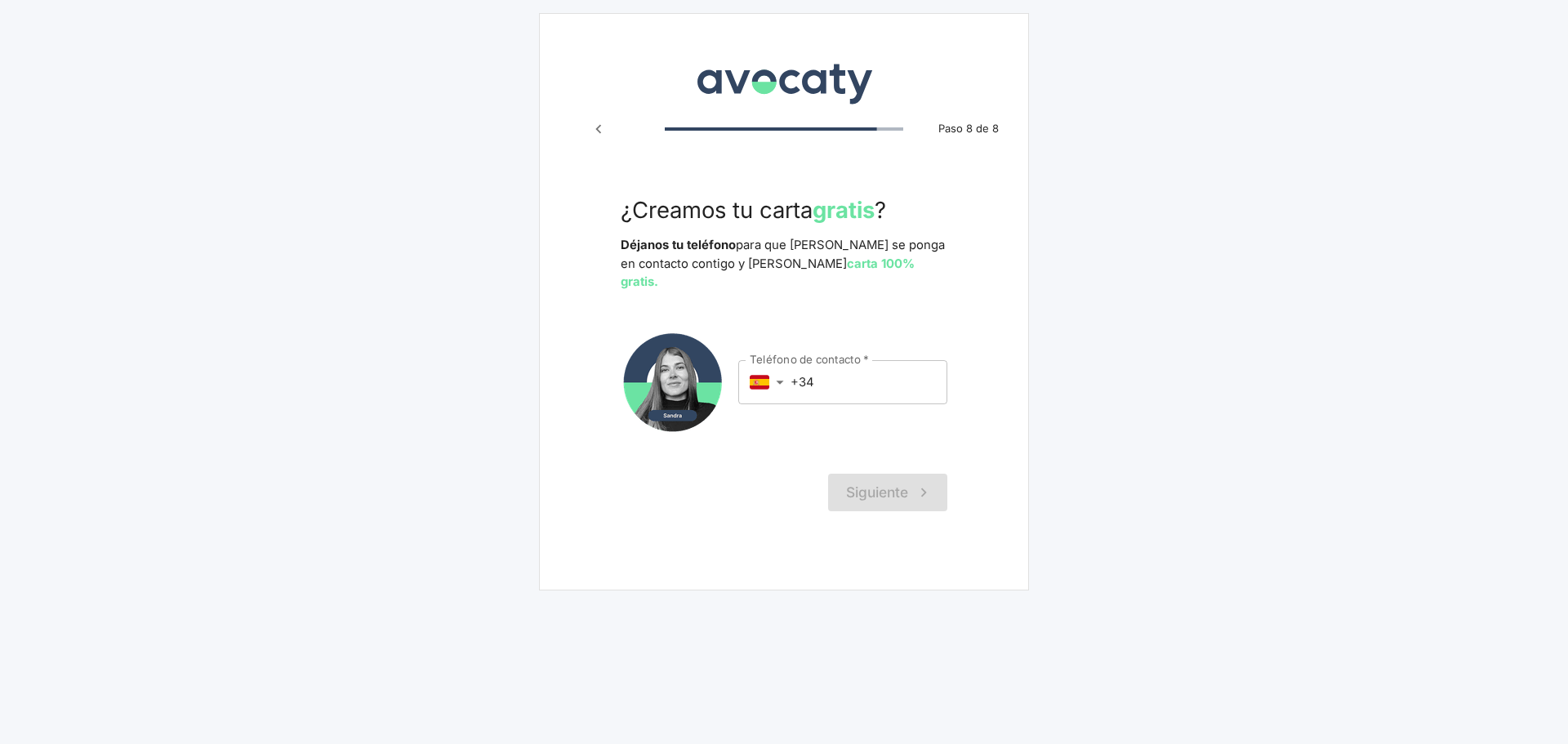
click at [843, 371] on input "+34" at bounding box center [868, 382] width 157 height 44
type input "[PHONE_NUMBER]"
click at [877, 474] on button "Siguiente" at bounding box center [888, 492] width 119 height 38
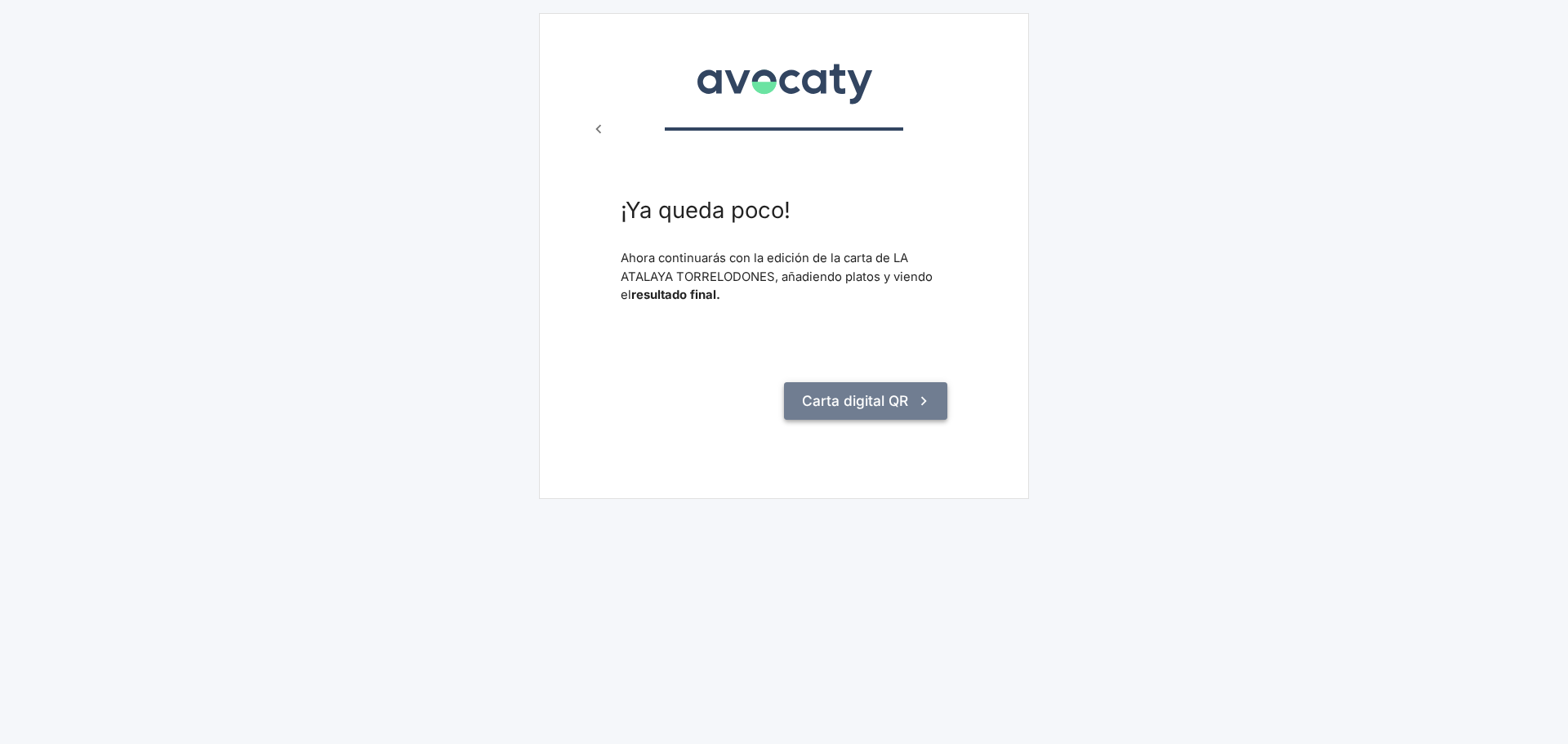
click at [880, 407] on button "Carta digital QR" at bounding box center [866, 401] width 164 height 38
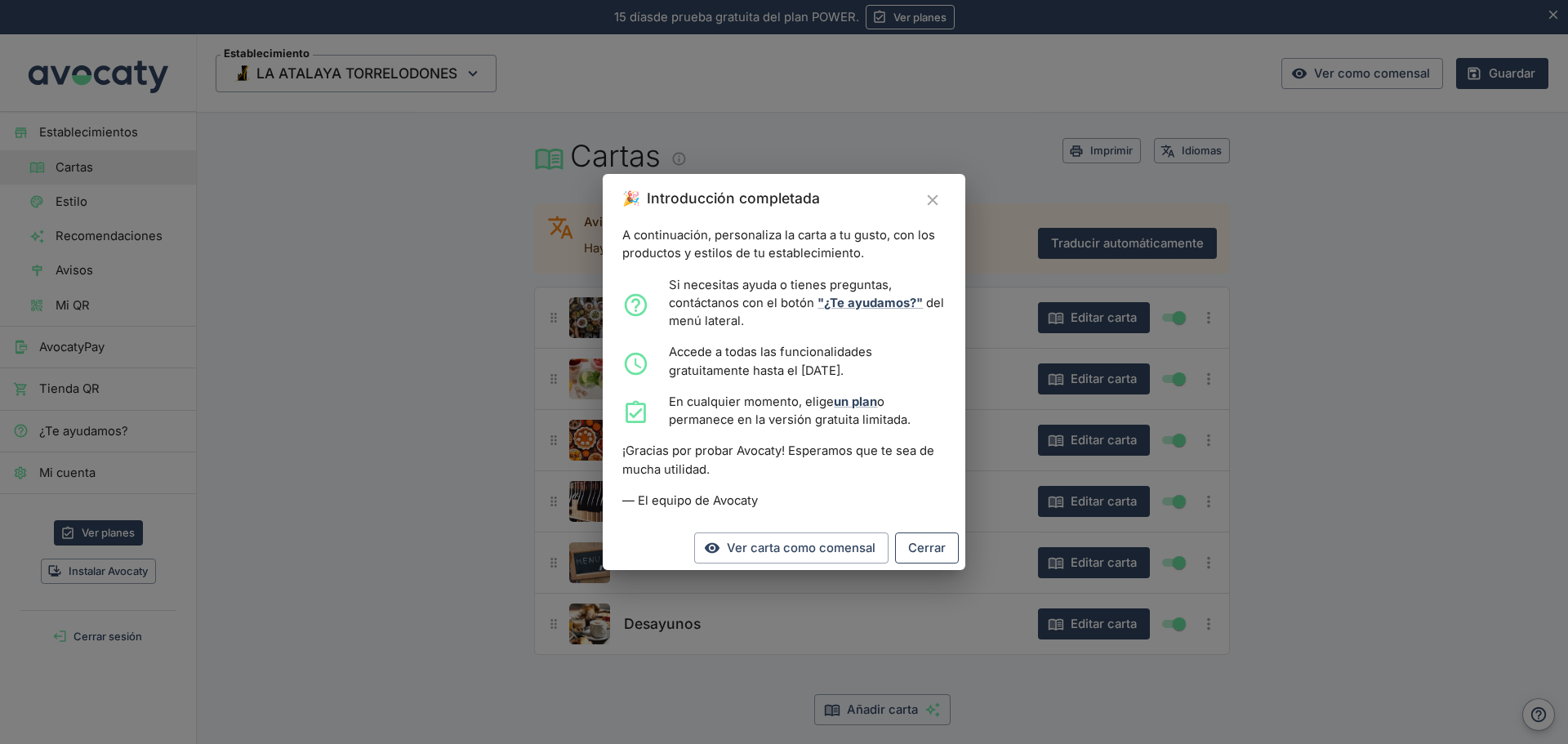
click at [940, 547] on button "Cerrar" at bounding box center [927, 548] width 63 height 31
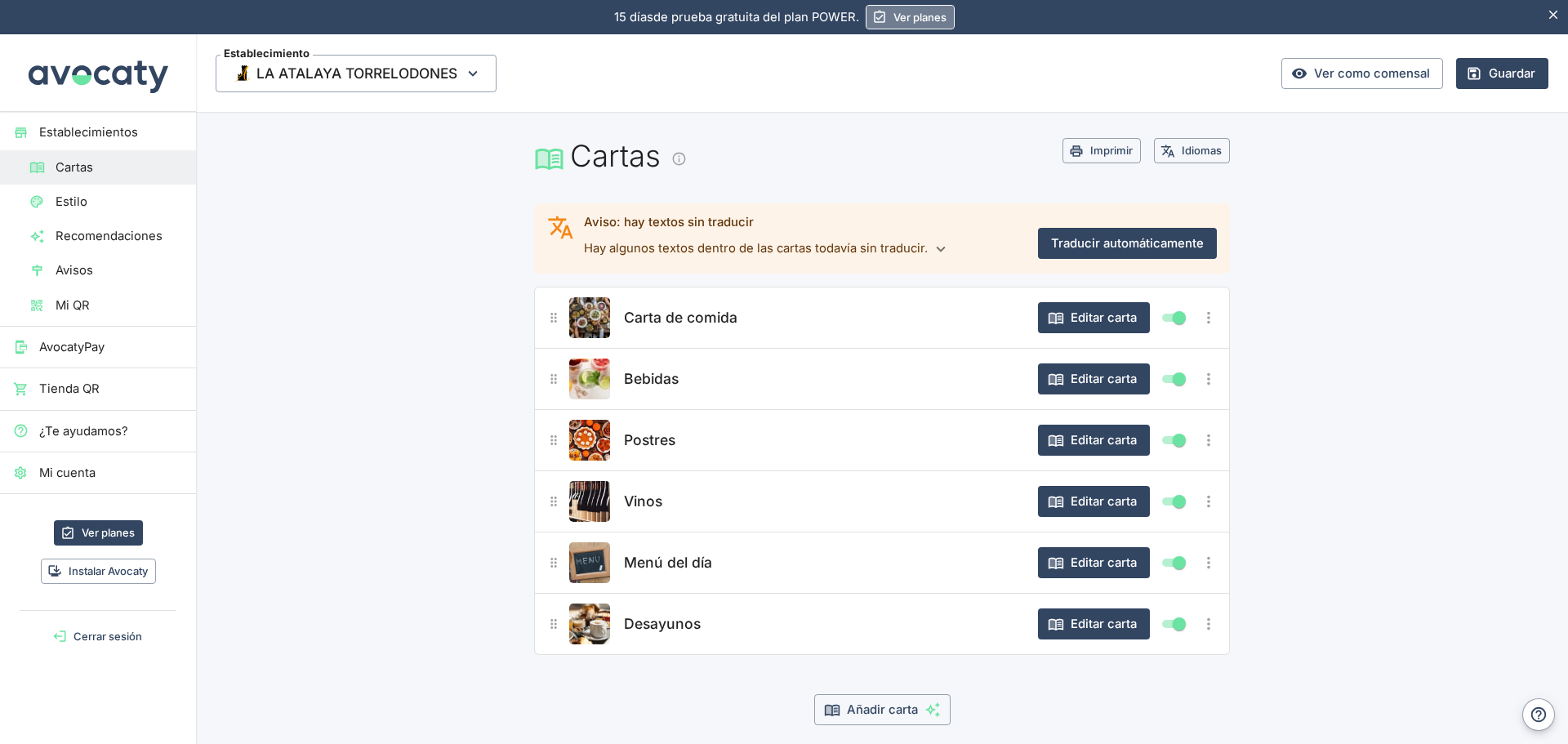
click at [907, 21] on link "Ver planes" at bounding box center [909, 17] width 89 height 24
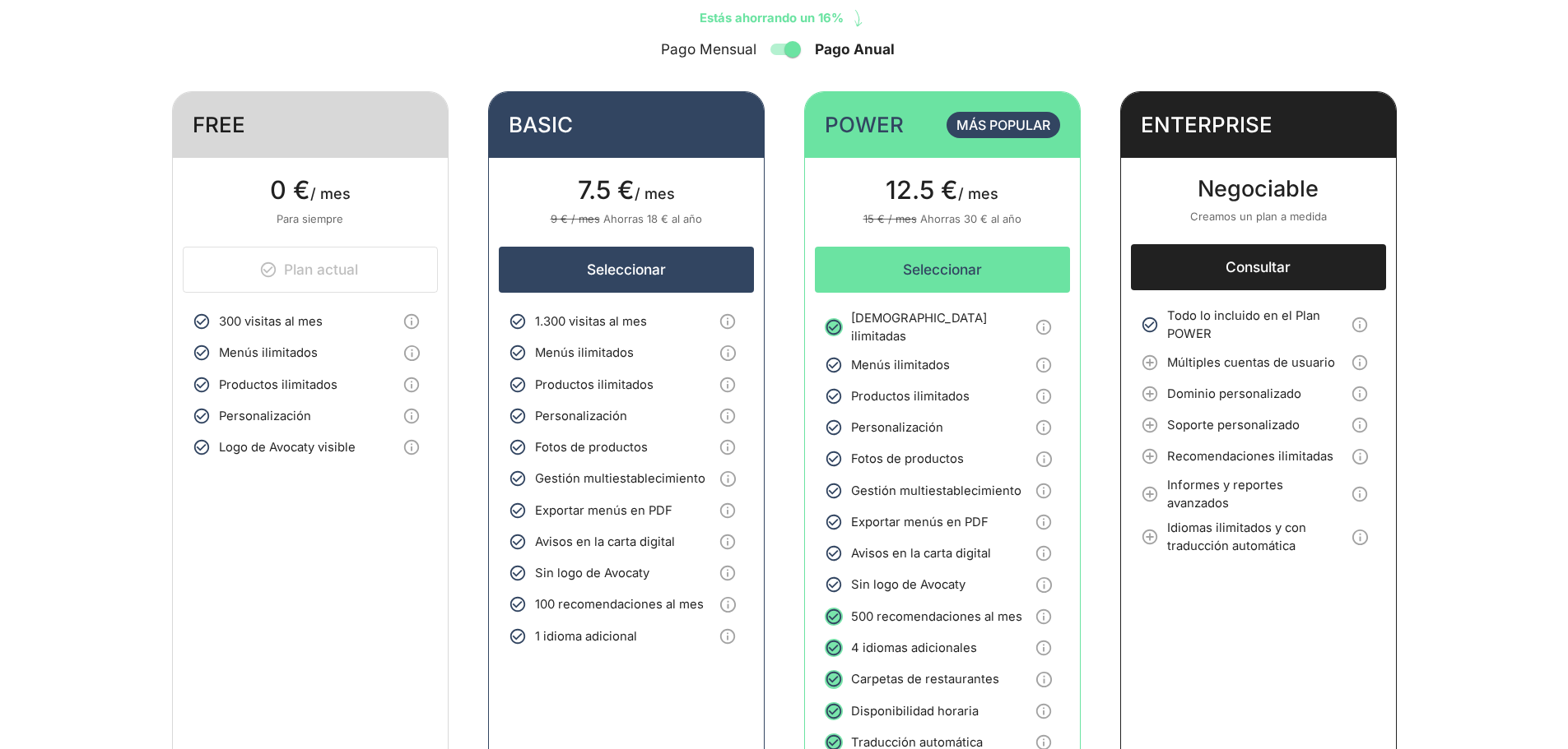
scroll to position [82, 0]
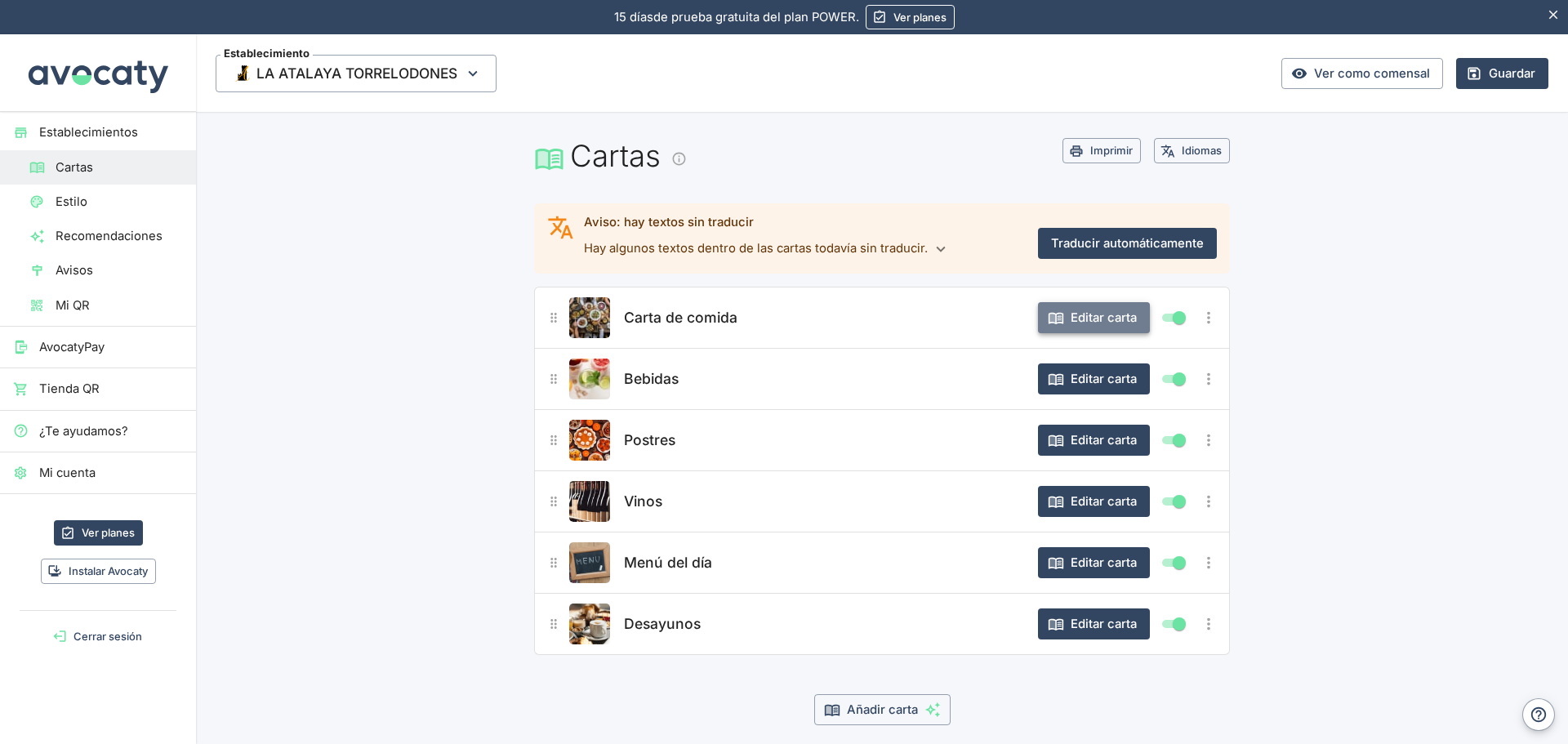
click at [1080, 316] on button "Editar carta" at bounding box center [1093, 318] width 112 height 31
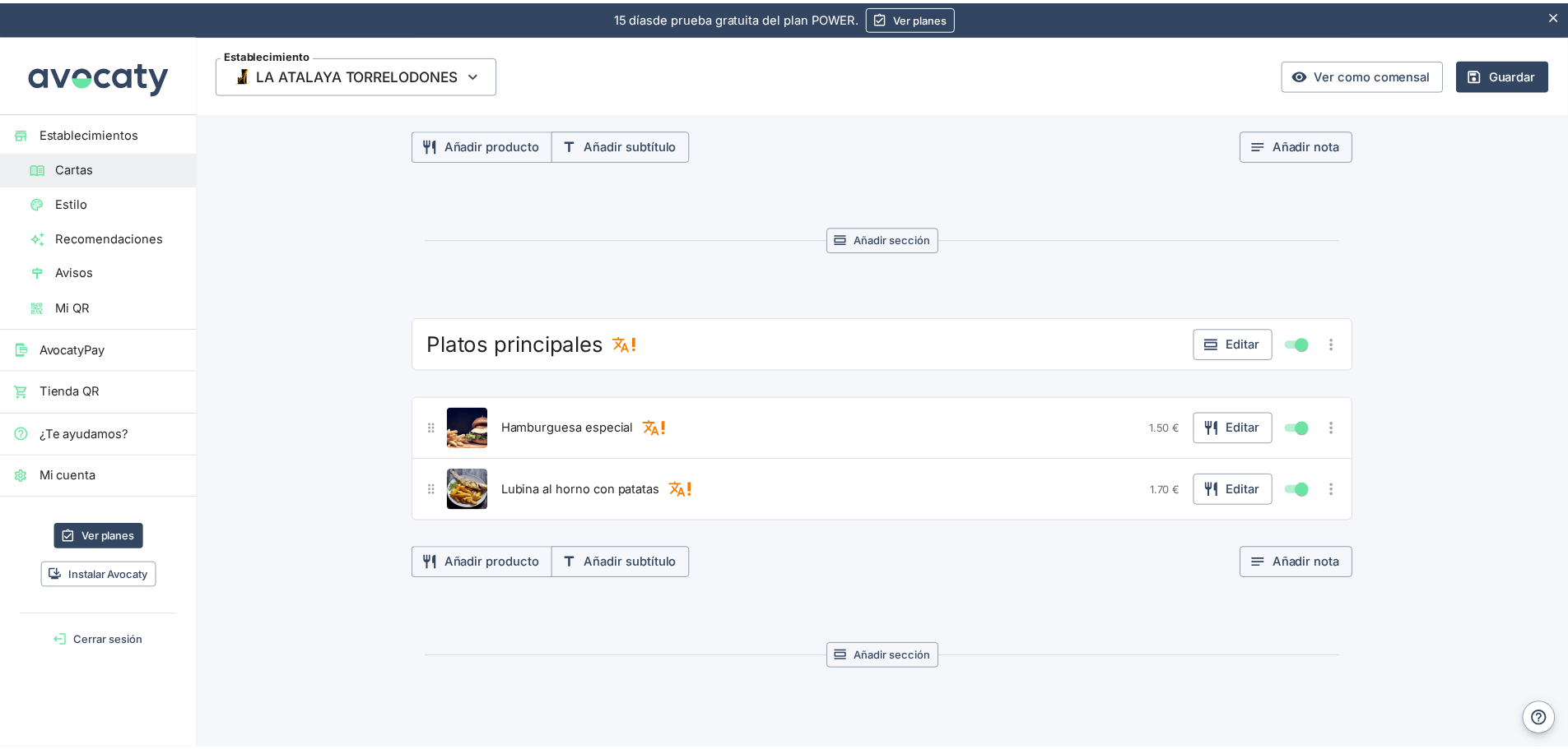
scroll to position [515, 0]
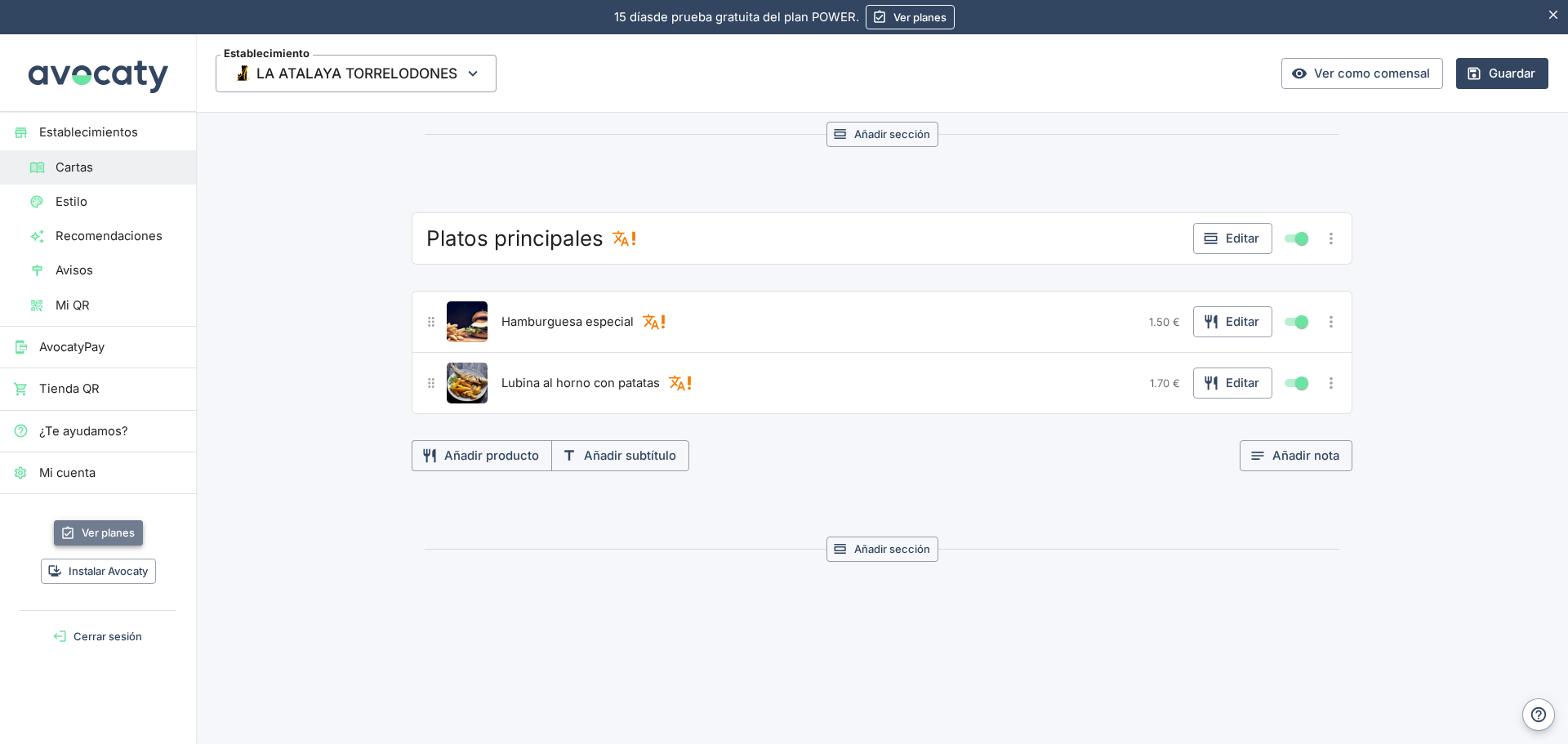
click at [109, 532] on link "Ver planes" at bounding box center [97, 533] width 89 height 25
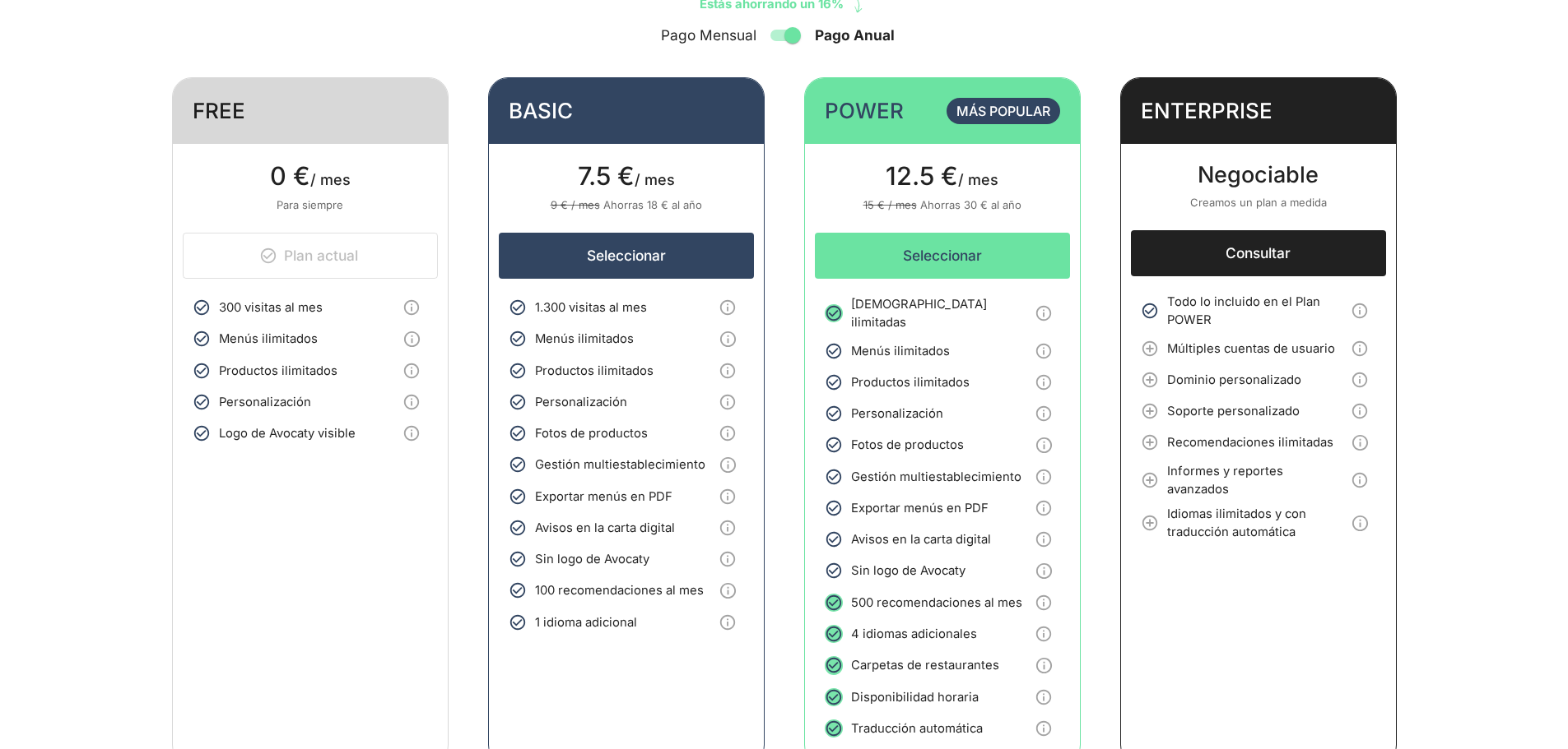
scroll to position [246, 0]
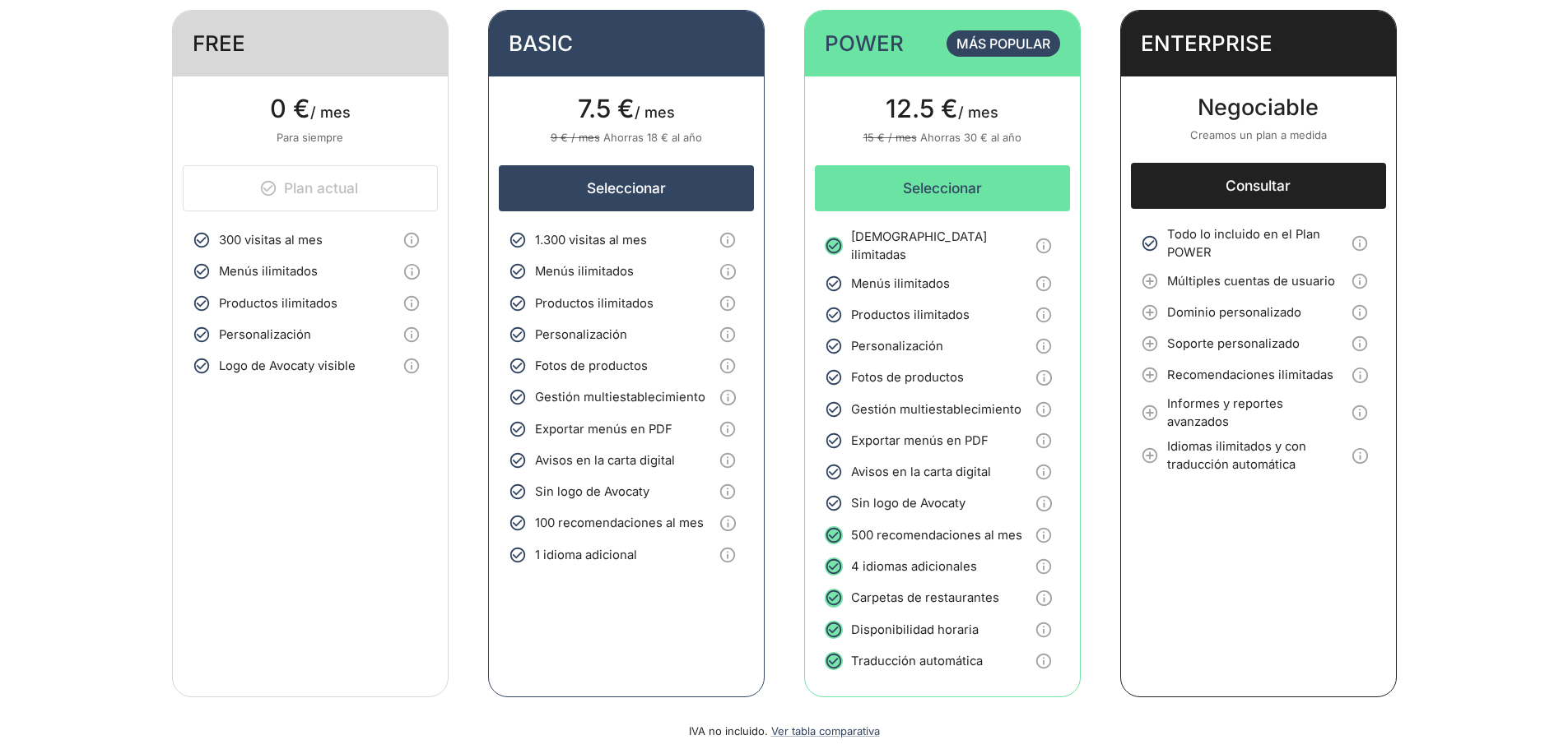
click at [251, 243] on span "300 visitas al mes" at bounding box center [307, 240] width 178 height 18
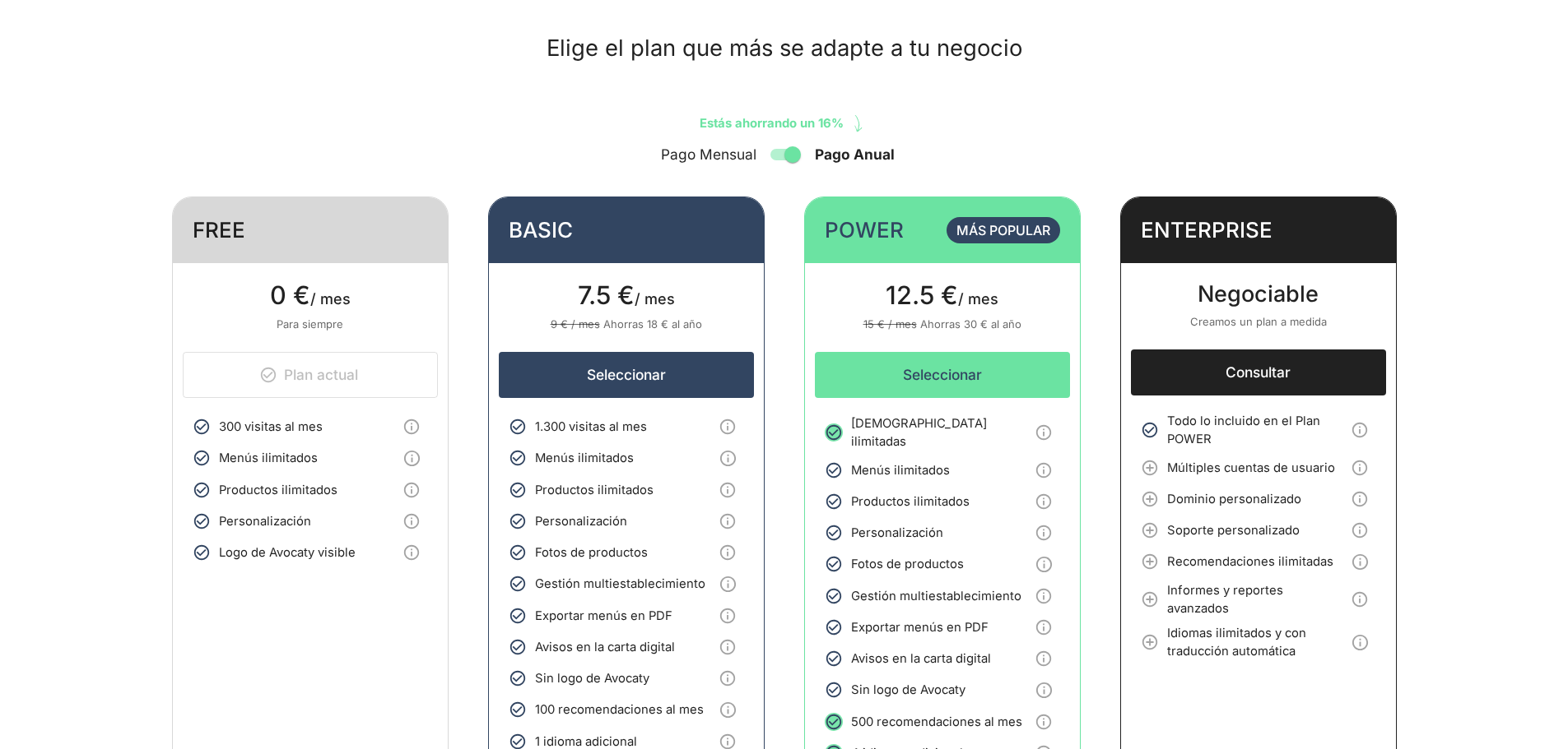
scroll to position [0, 0]
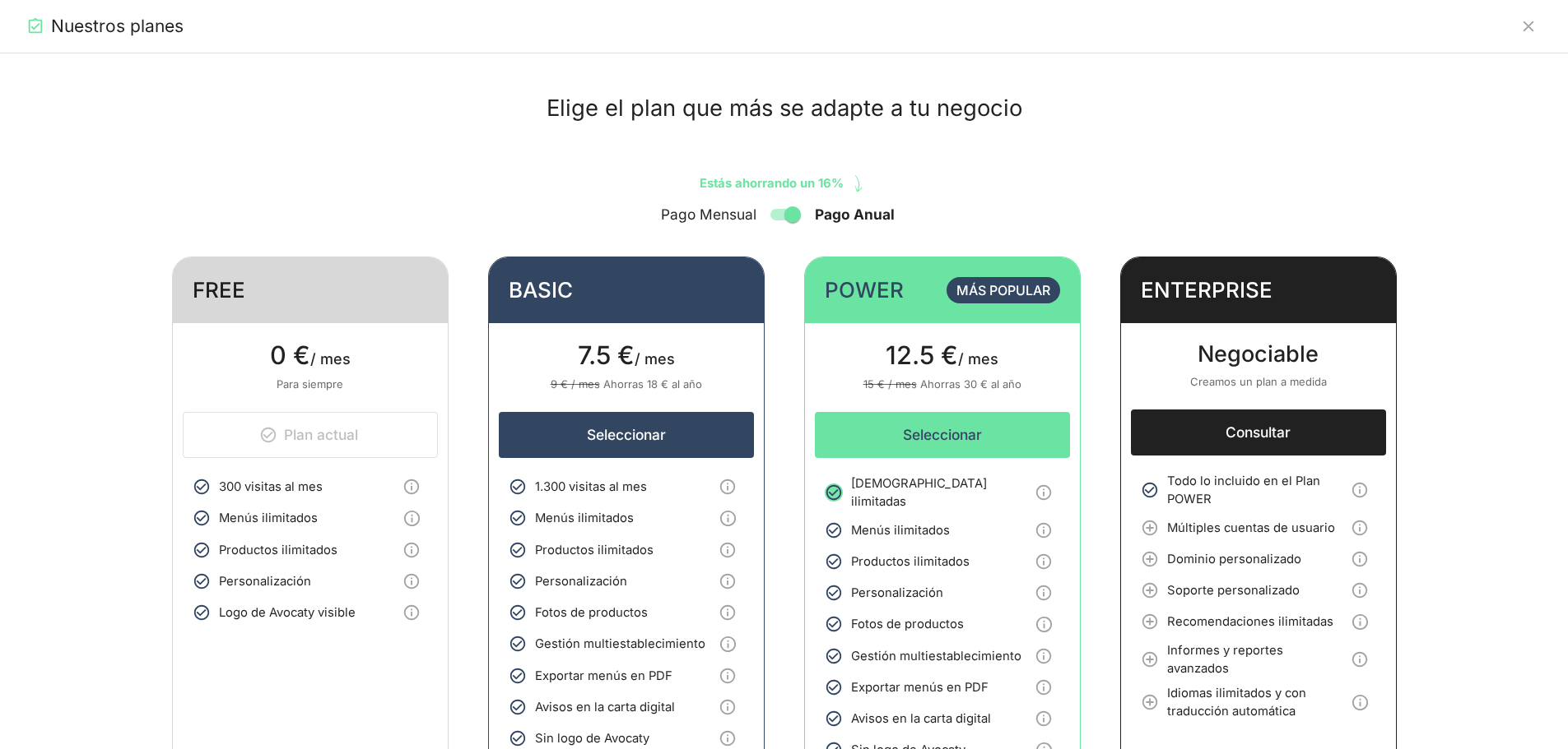
click at [784, 211] on input "Pago Anual" at bounding box center [792, 215] width 94 height 31
click at [797, 211] on input "Pago Anual" at bounding box center [780, 215] width 94 height 31
click at [767, 214] on input "Pago Anual" at bounding box center [792, 215] width 94 height 31
checkbox input "false"
